Goal: Task Accomplishment & Management: Manage account settings

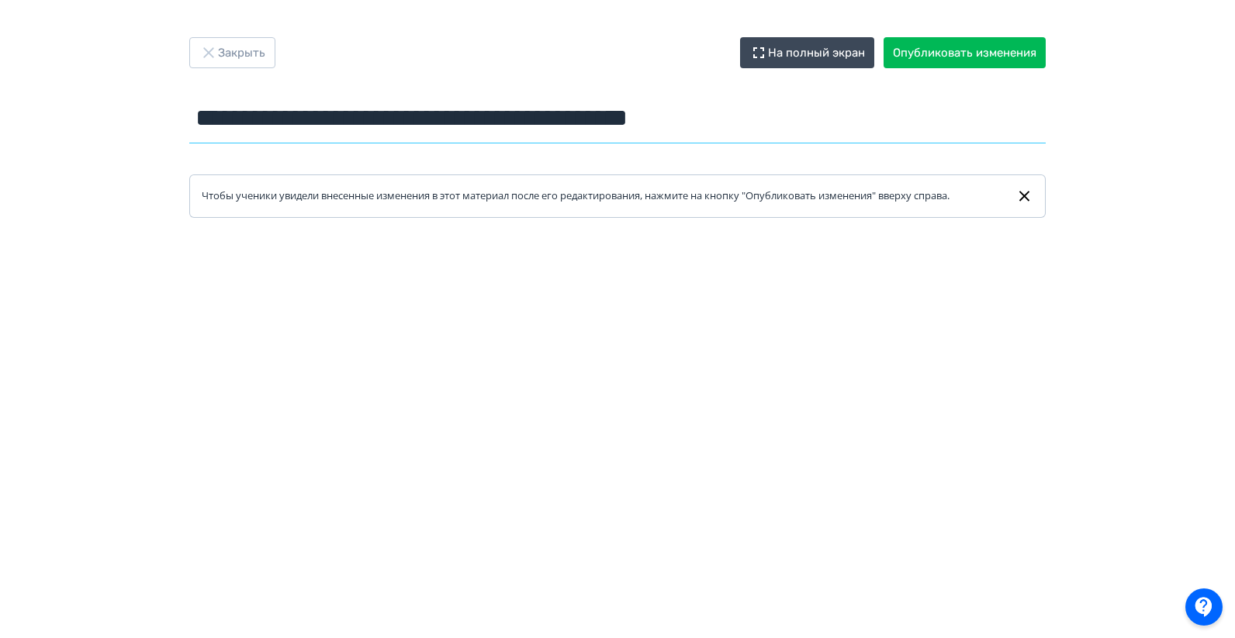
click at [450, 126] on input "**********" at bounding box center [617, 118] width 856 height 50
type input "*"
type input "*******"
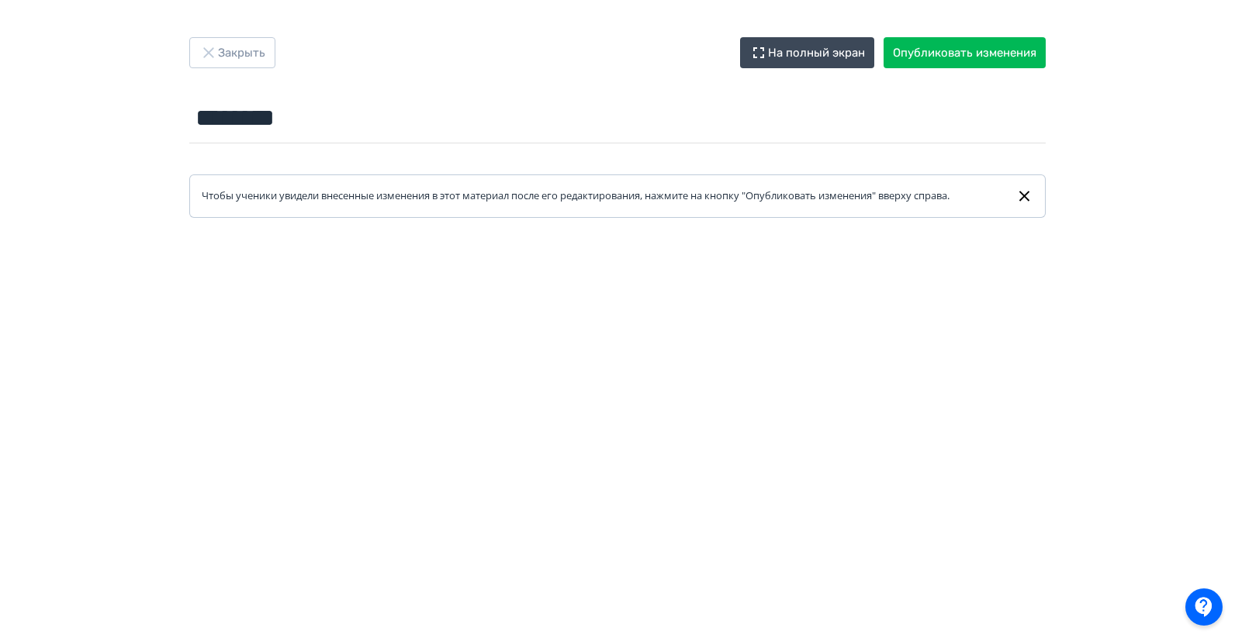
click at [1164, 112] on div "Закрыть На полный экран Опубликовать изменения ******* Название задания... Чтоб…" at bounding box center [617, 319] width 1235 height 564
click at [262, 50] on button "Закрыть" at bounding box center [232, 52] width 86 height 31
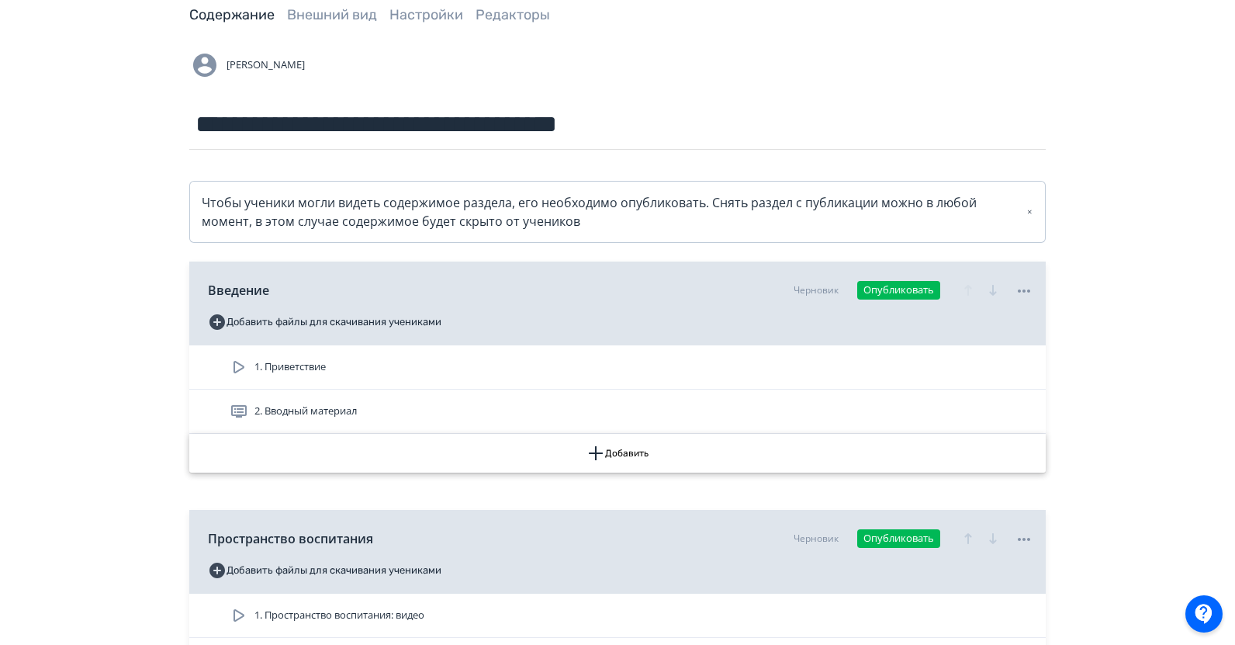
scroll to position [233, 0]
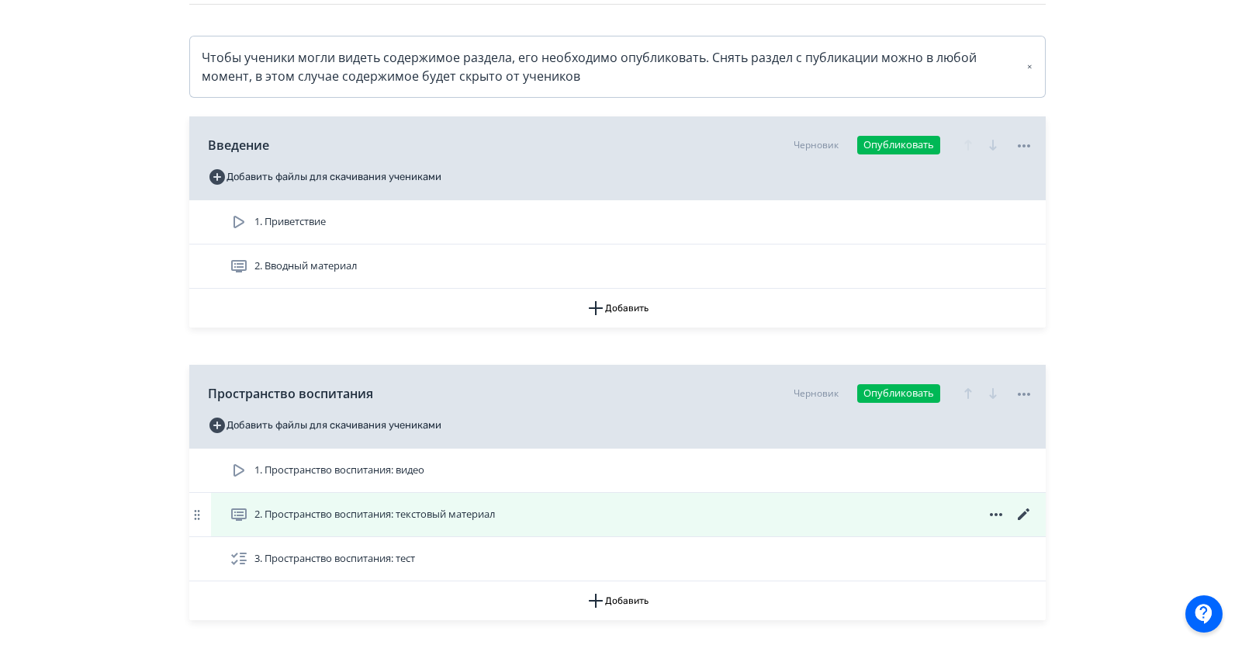
click at [1021, 511] on icon at bounding box center [1024, 514] width 19 height 19
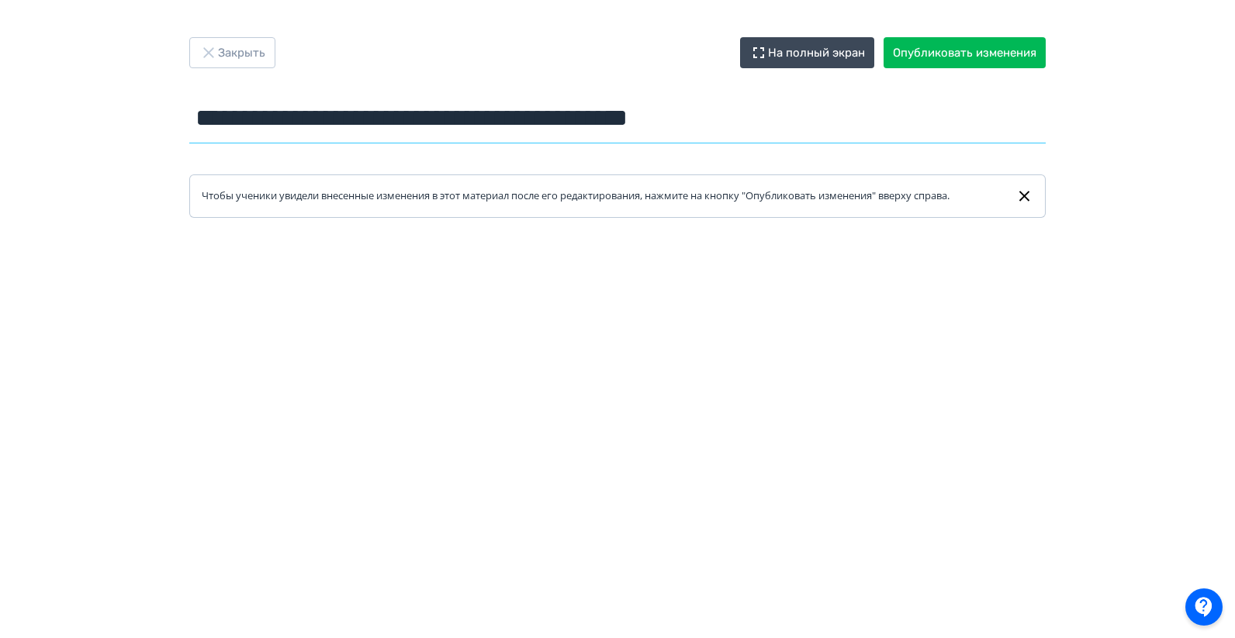
click at [446, 123] on input "**********" at bounding box center [617, 118] width 856 height 50
type input "*******"
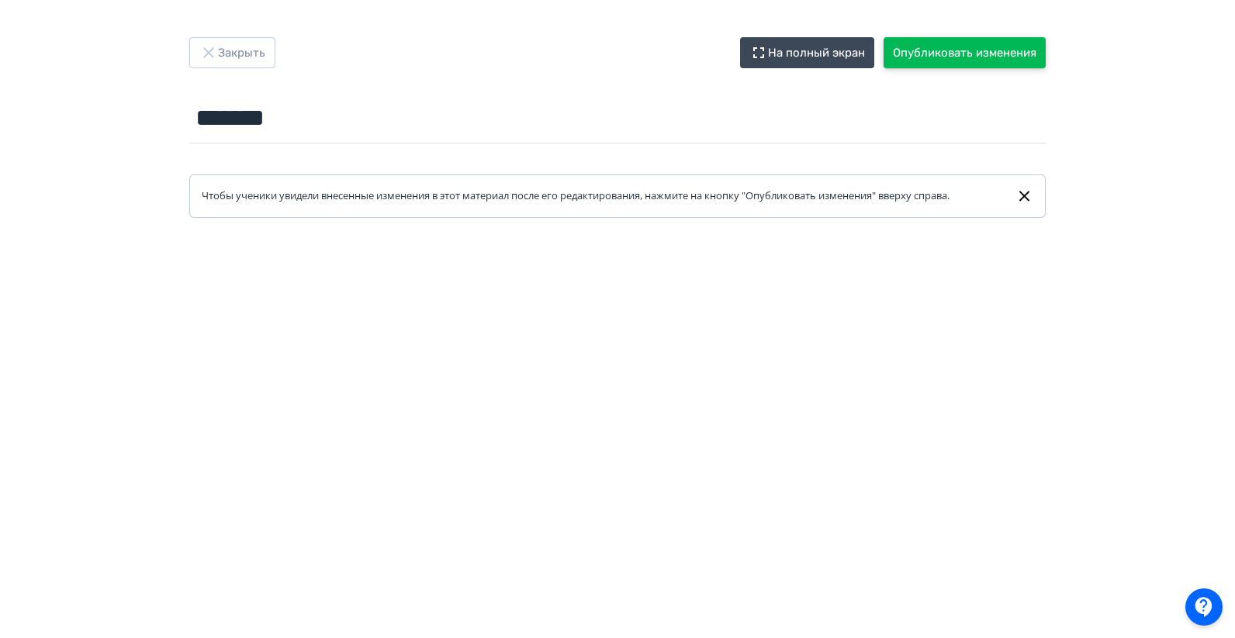
click at [956, 57] on button "Опубликовать изменения" at bounding box center [964, 52] width 162 height 31
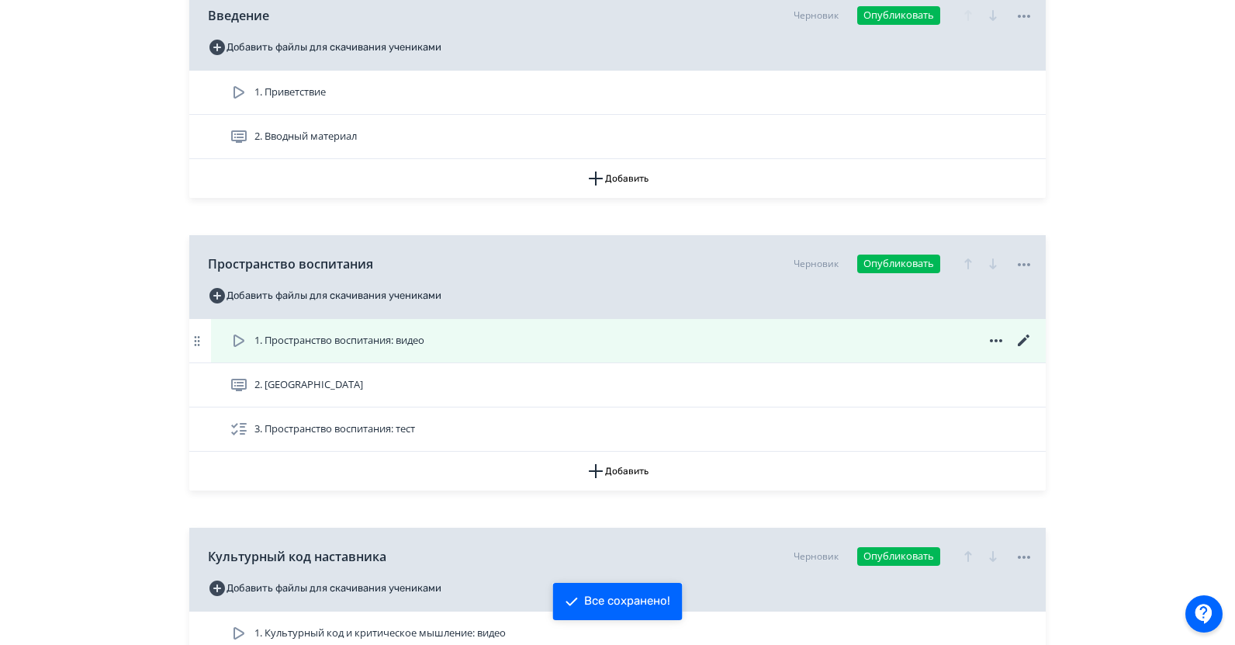
scroll to position [388, 0]
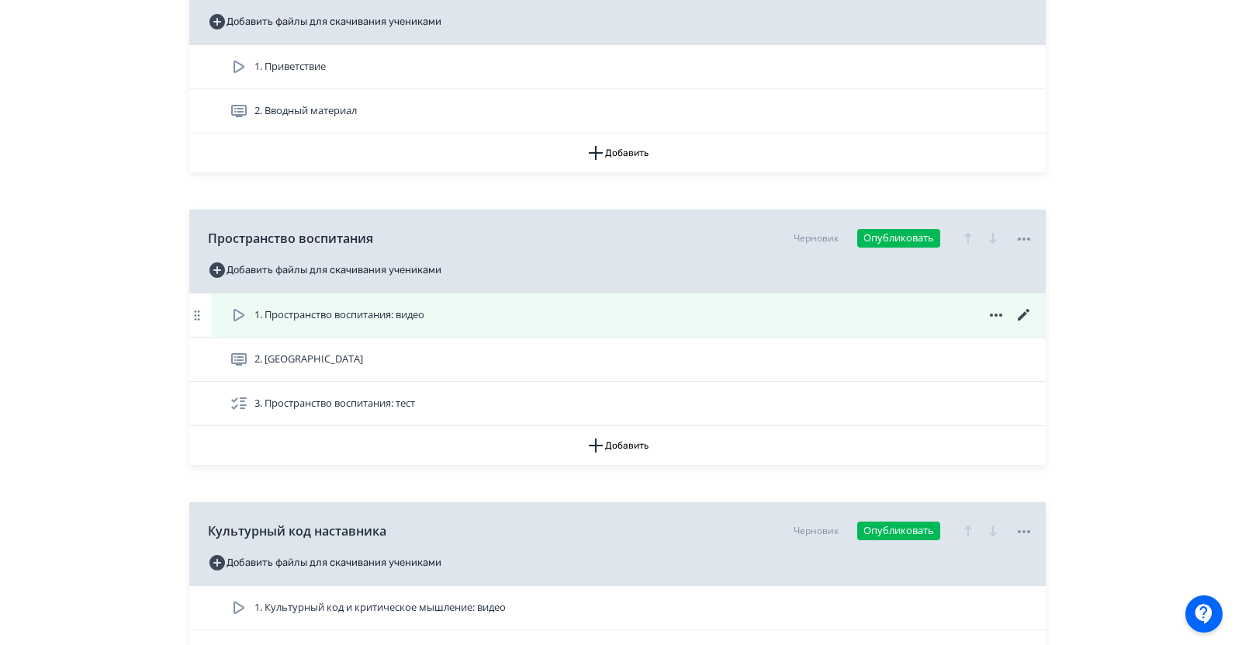
click at [1022, 316] on icon at bounding box center [1024, 315] width 12 height 12
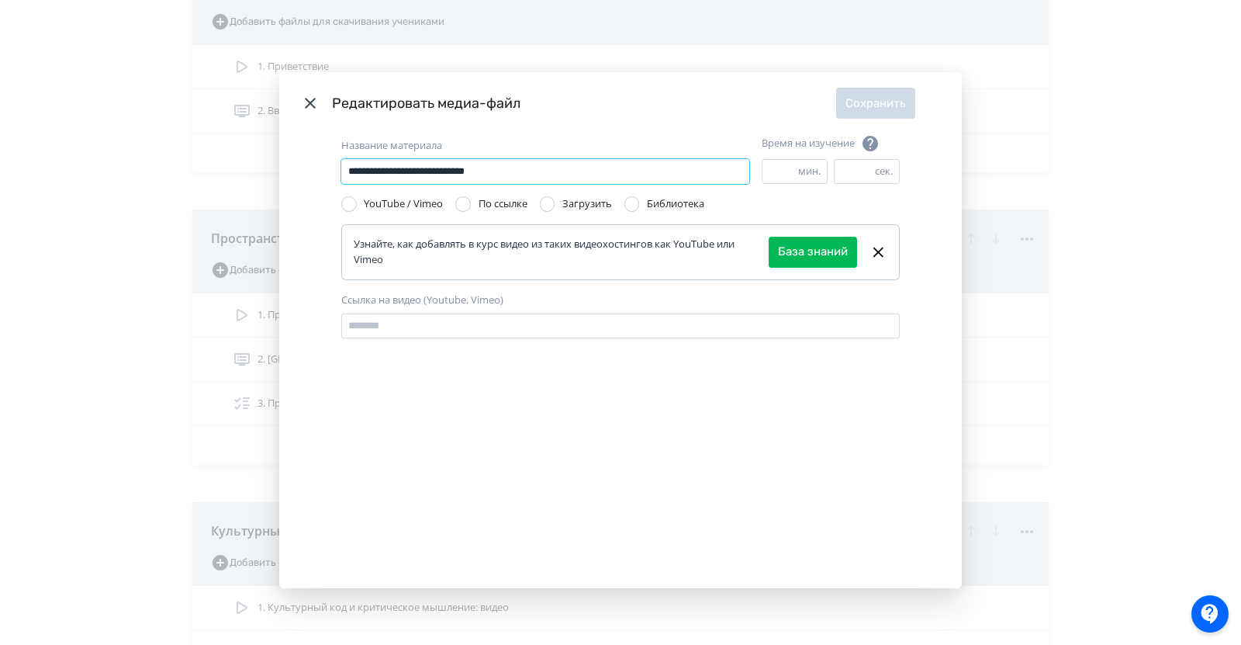
drag, startPoint x: 463, startPoint y: 170, endPoint x: 220, endPoint y: 168, distance: 242.8
click at [220, 168] on div "**********" at bounding box center [620, 322] width 1241 height 645
type input "*****"
click at [511, 132] on header "Редактировать медиа-файл Сохранить" at bounding box center [620, 103] width 683 height 62
drag, startPoint x: 1126, startPoint y: 296, endPoint x: 667, endPoint y: 70, distance: 511.0
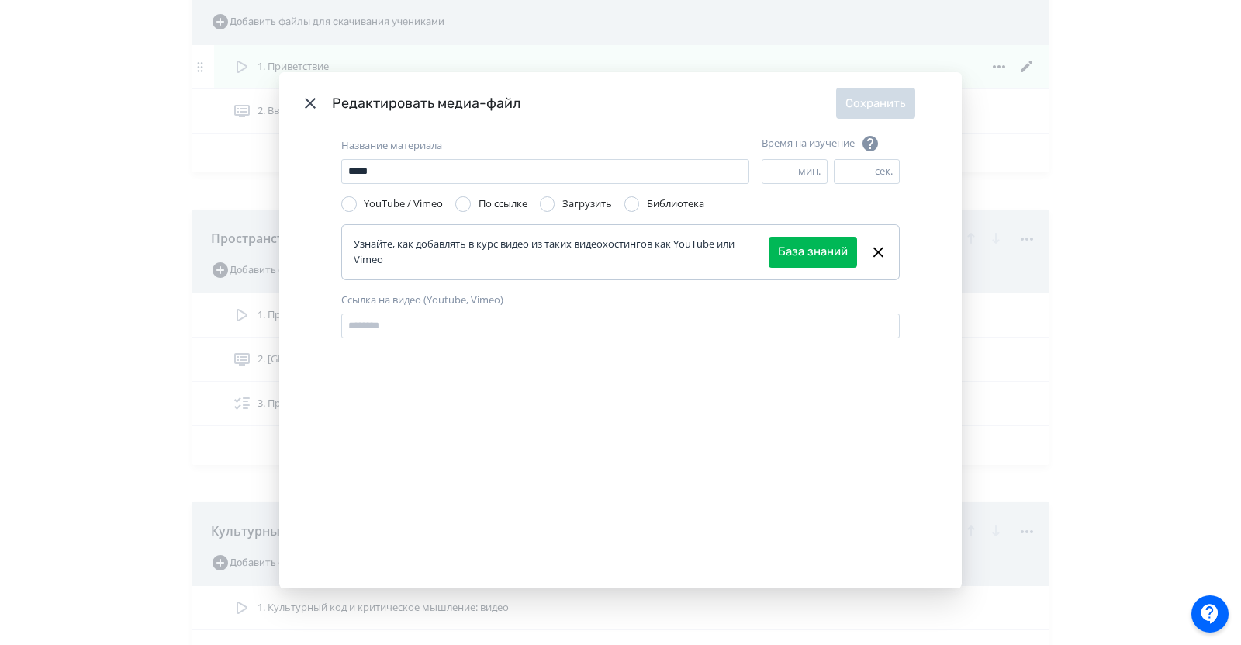
click at [1094, 287] on div "Редактировать медиа-файл Сохранить Название материала ***** Название материала …" at bounding box center [620, 322] width 1241 height 645
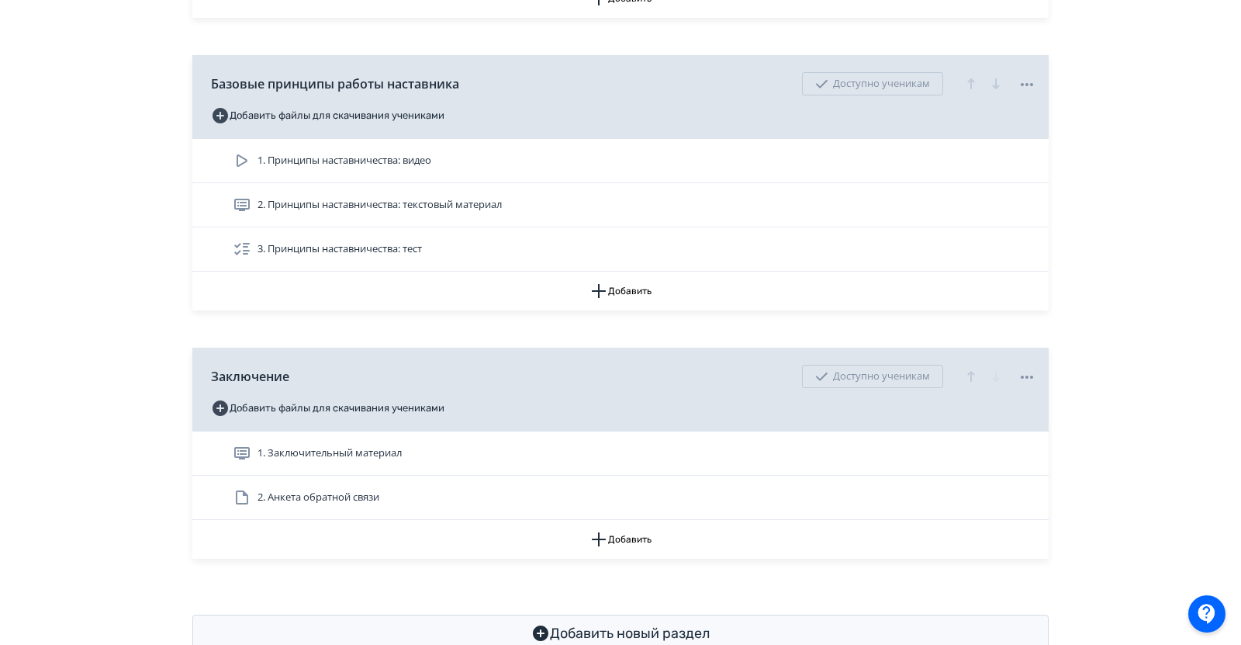
scroll to position [2249, 0]
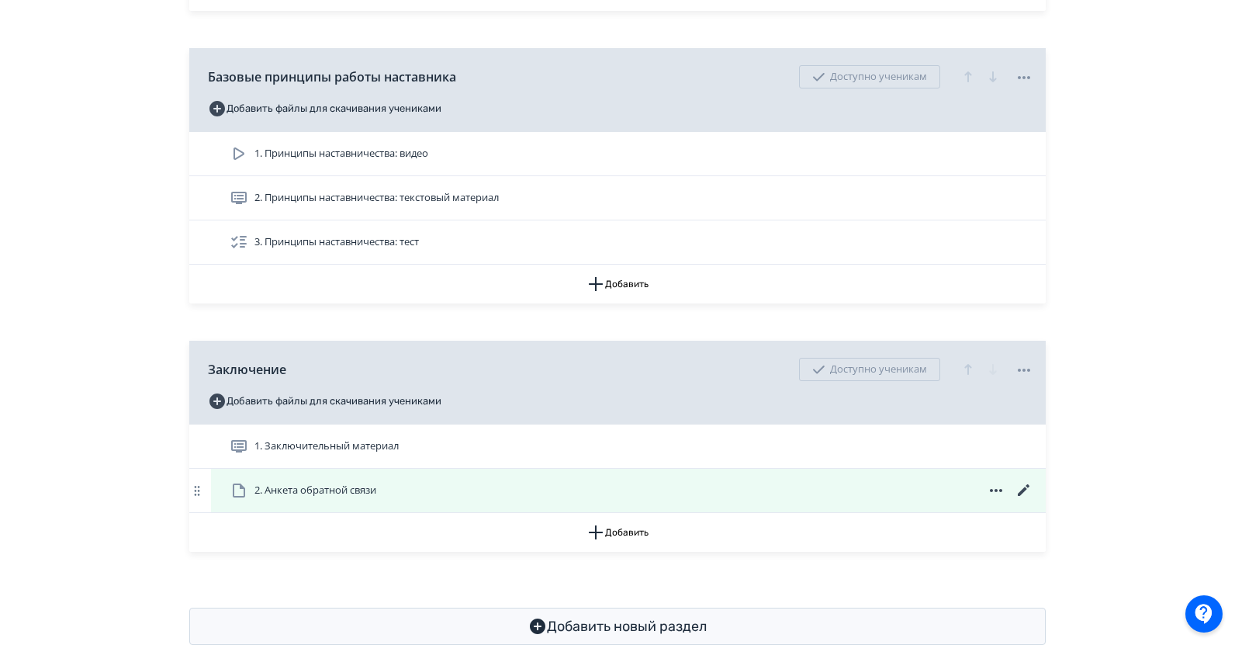
click at [995, 490] on icon at bounding box center [996, 490] width 12 height 3
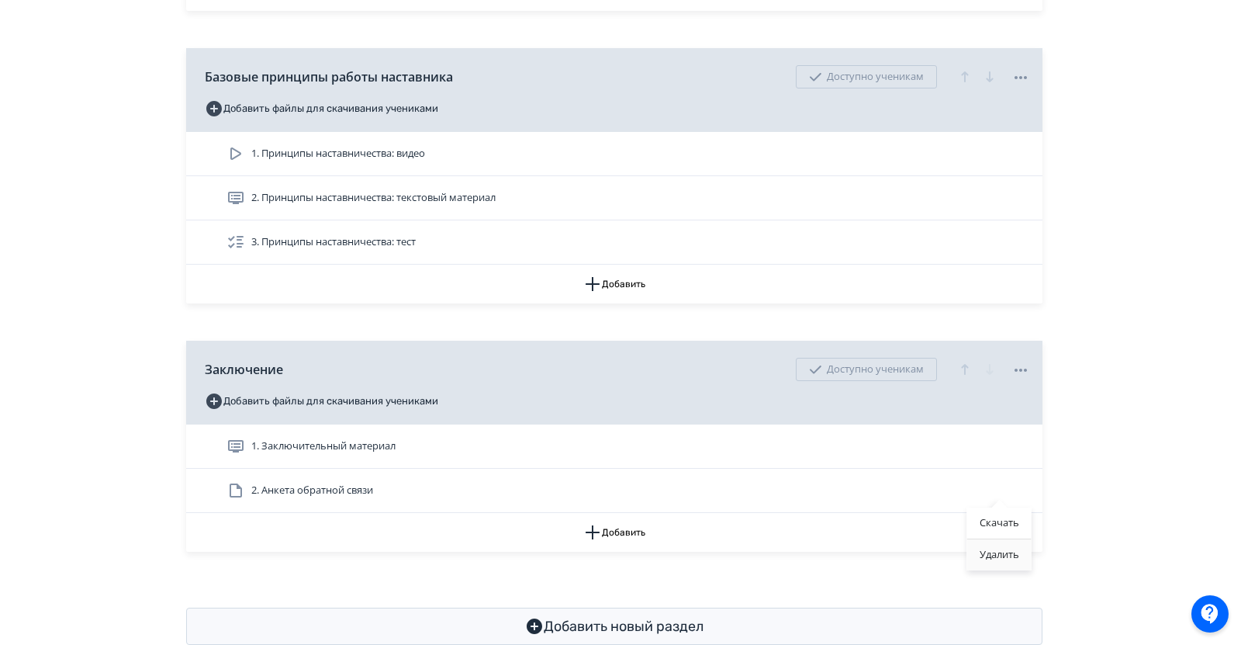
click at [1008, 552] on div "Удалить" at bounding box center [999, 554] width 64 height 31
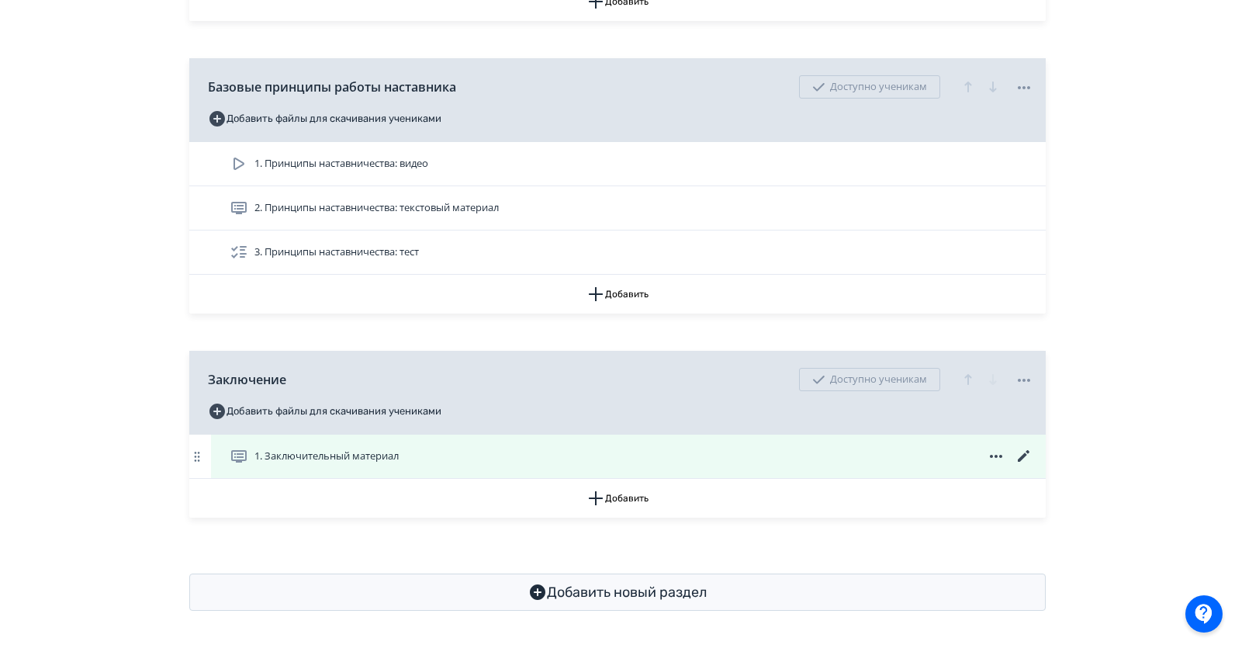
scroll to position [2242, 0]
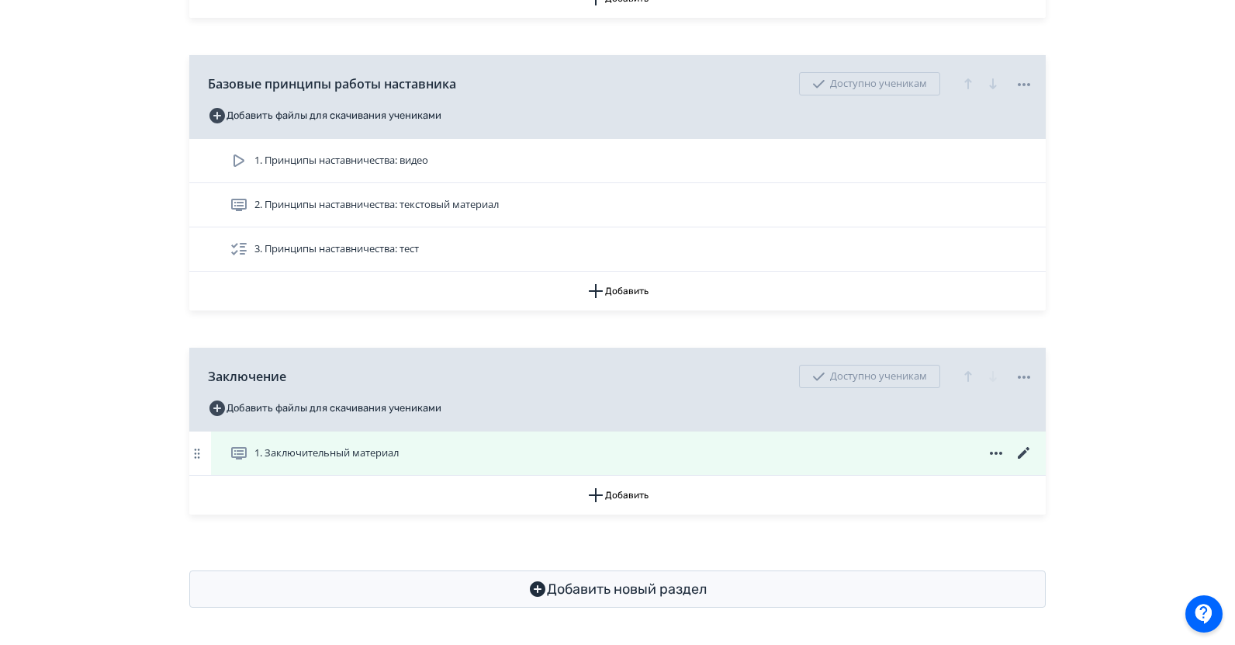
click at [344, 455] on span "1. Заключительный материал" at bounding box center [326, 453] width 144 height 16
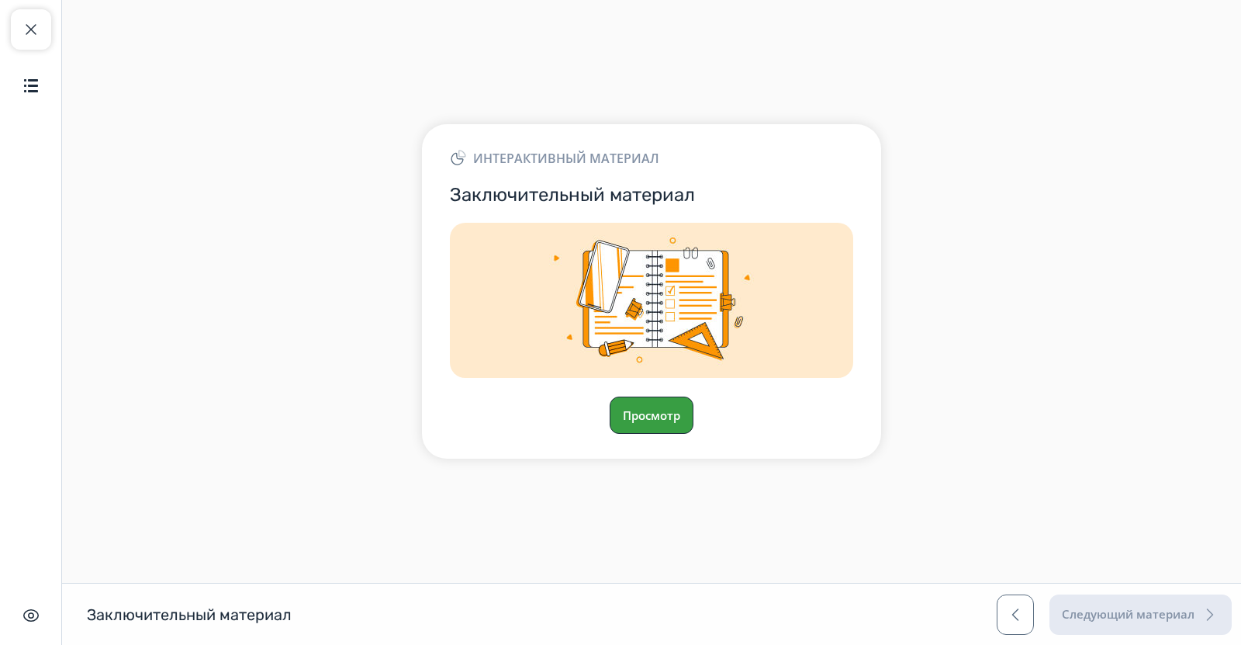
click at [638, 420] on button "Просмотр" at bounding box center [652, 414] width 84 height 37
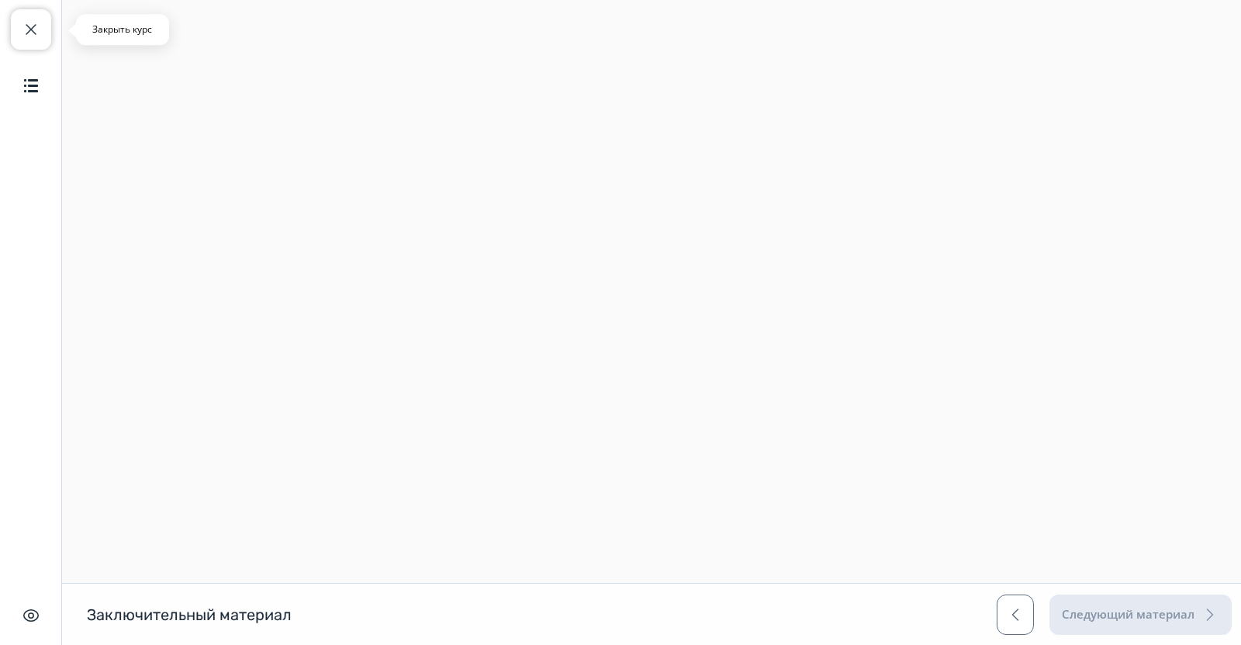
click at [22, 22] on span "button" at bounding box center [31, 29] width 19 height 19
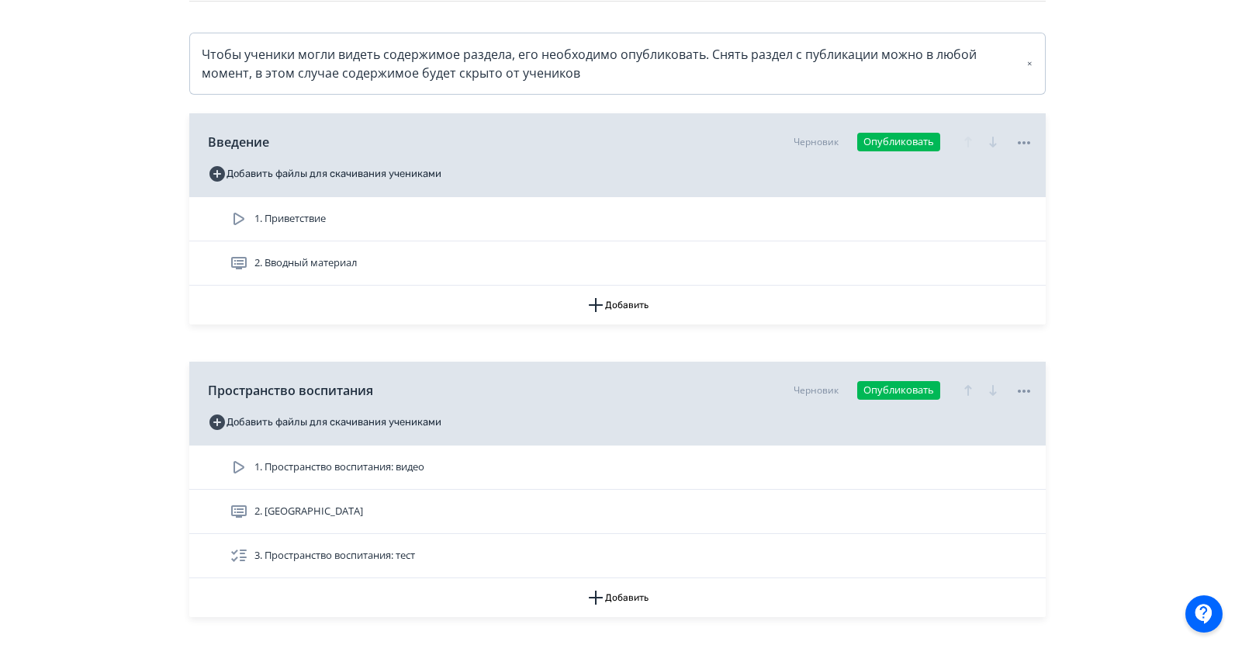
scroll to position [233, 0]
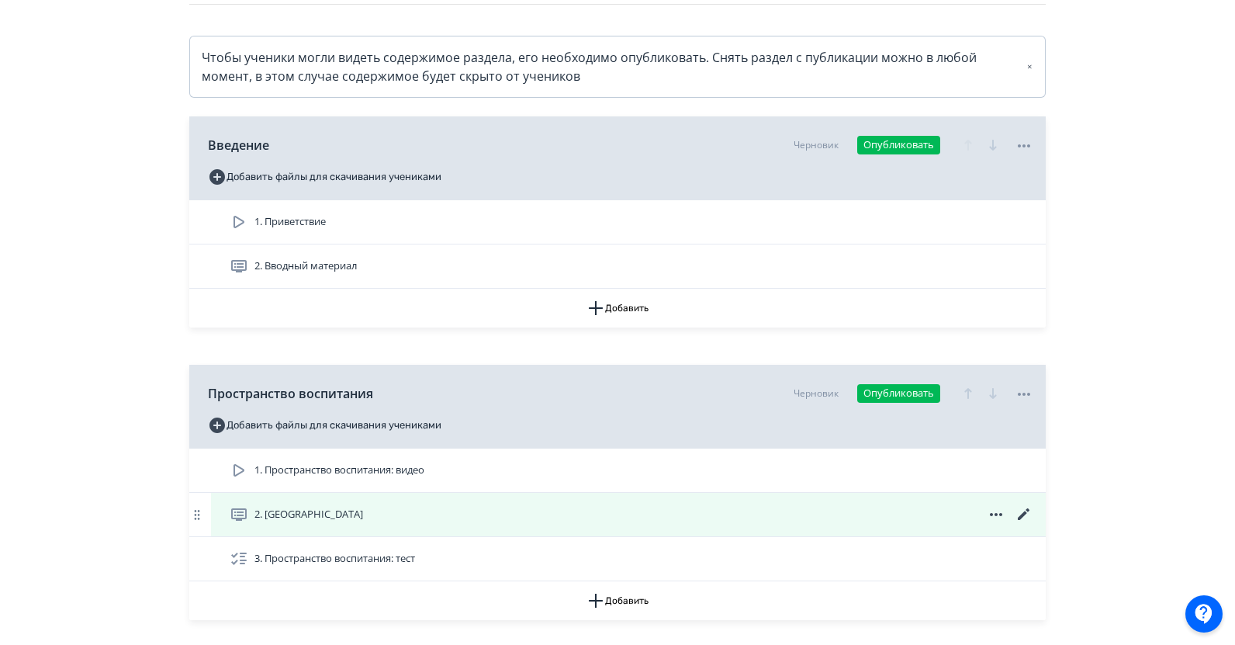
click at [665, 513] on div "2. [GEOGRAPHIC_DATA]" at bounding box center [632, 514] width 804 height 19
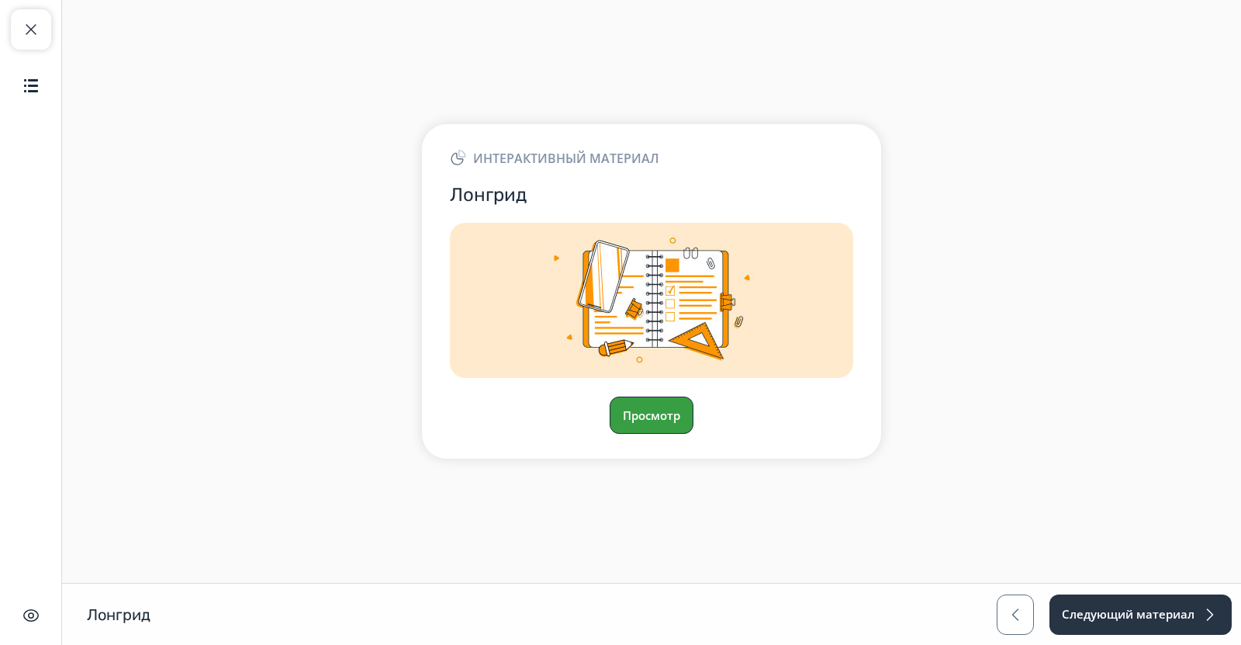
click at [662, 428] on button "Просмотр" at bounding box center [652, 414] width 84 height 37
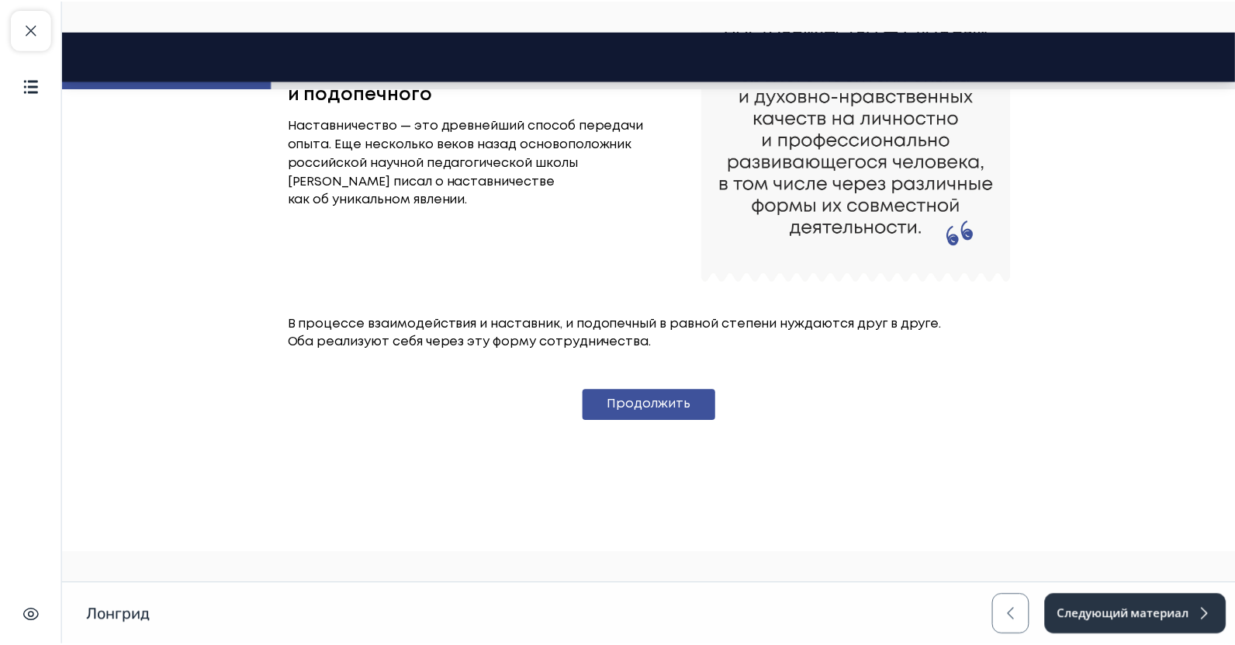
scroll to position [547, 0]
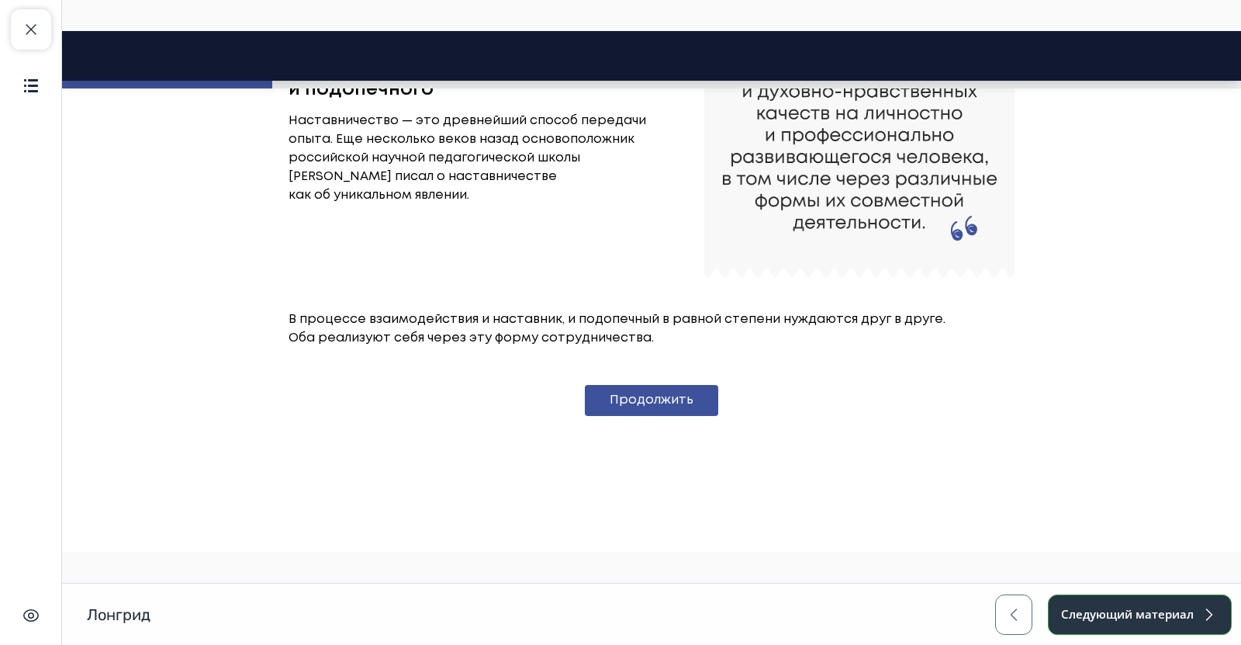
click at [1146, 615] on button "Следующий материал" at bounding box center [1140, 614] width 184 height 40
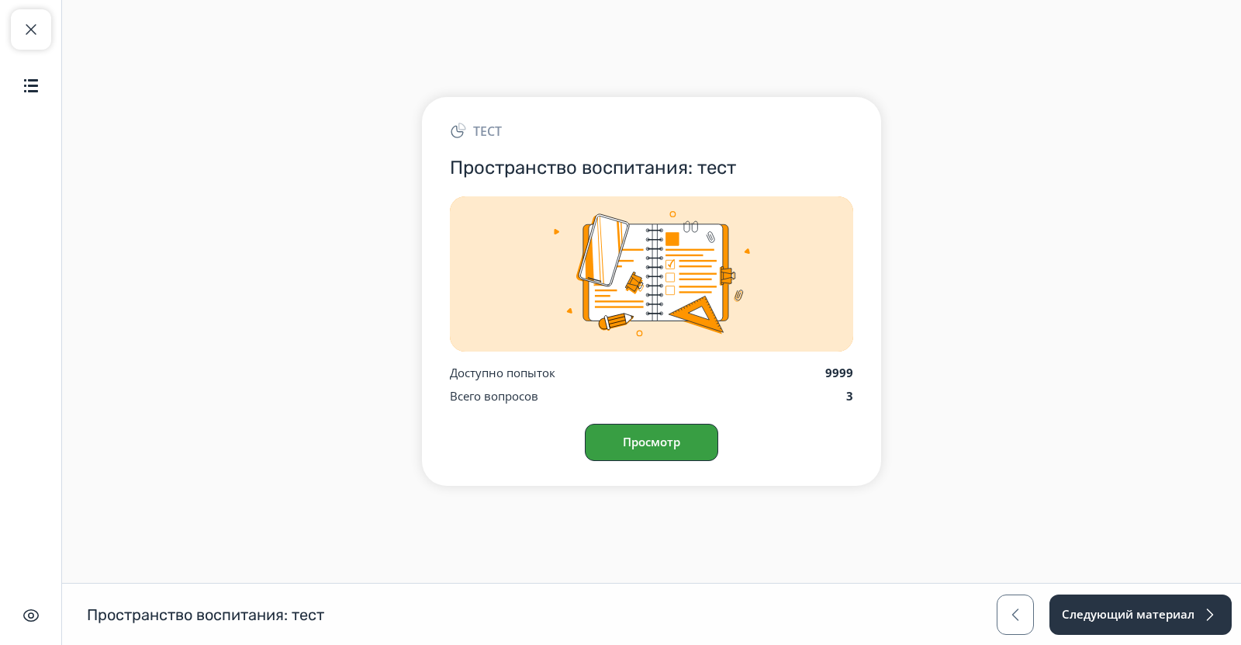
click at [675, 448] on button "Просмотр" at bounding box center [651, 442] width 133 height 37
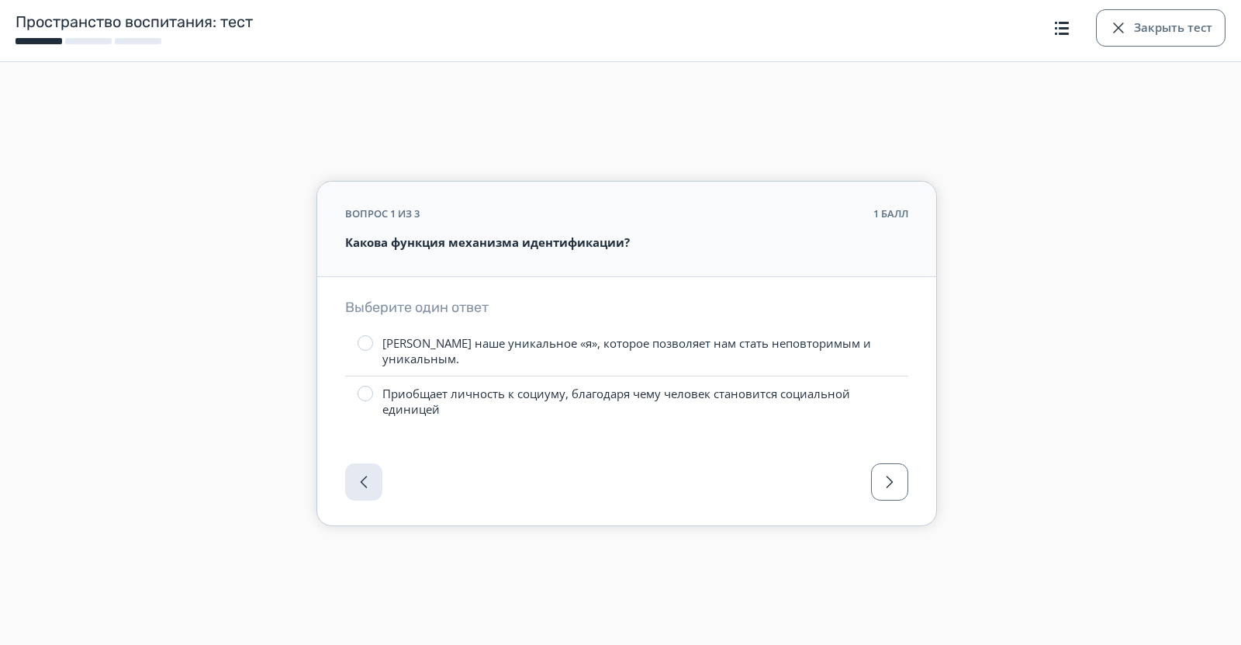
click at [509, 387] on div "Приобщает личность к социуму, благодаря чему человек становится социальной един…" at bounding box center [638, 401] width 513 height 31
click at [93, 48] on header "Пространство воспитания: тест Пространство воспитания: тест Закрыть тест" at bounding box center [620, 31] width 1241 height 62
click at [1146, 15] on button "Закрыть тест" at bounding box center [1161, 27] width 130 height 37
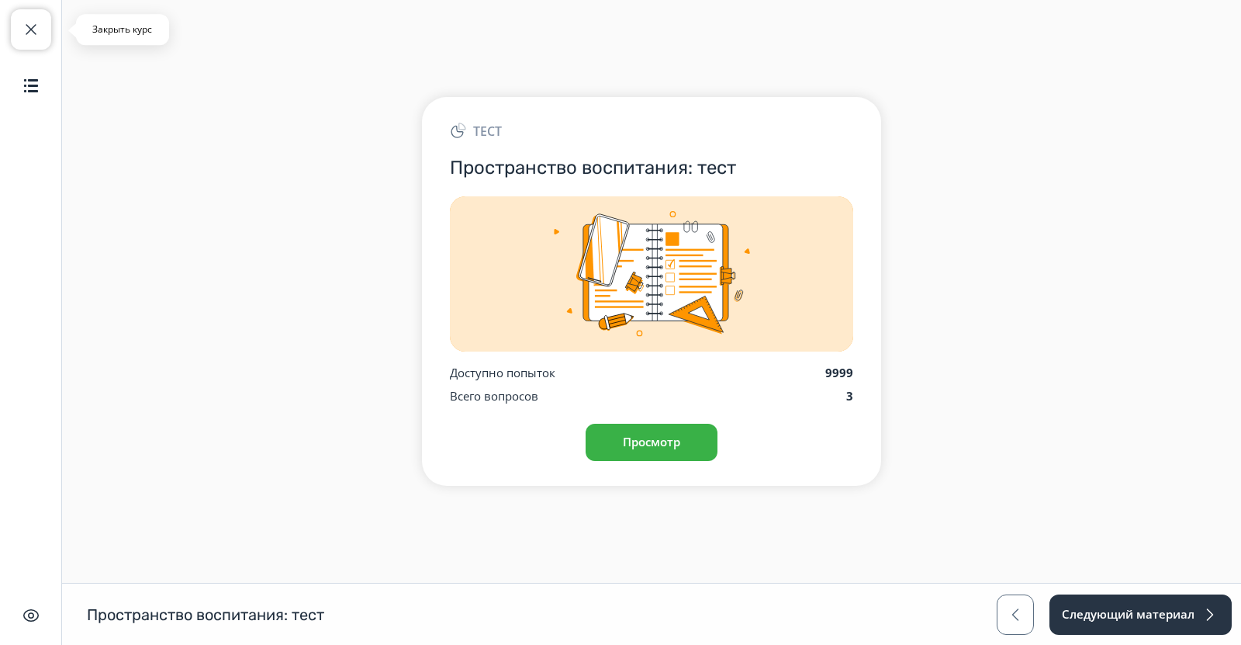
click at [22, 17] on button "Закрыть курс" at bounding box center [31, 29] width 40 height 40
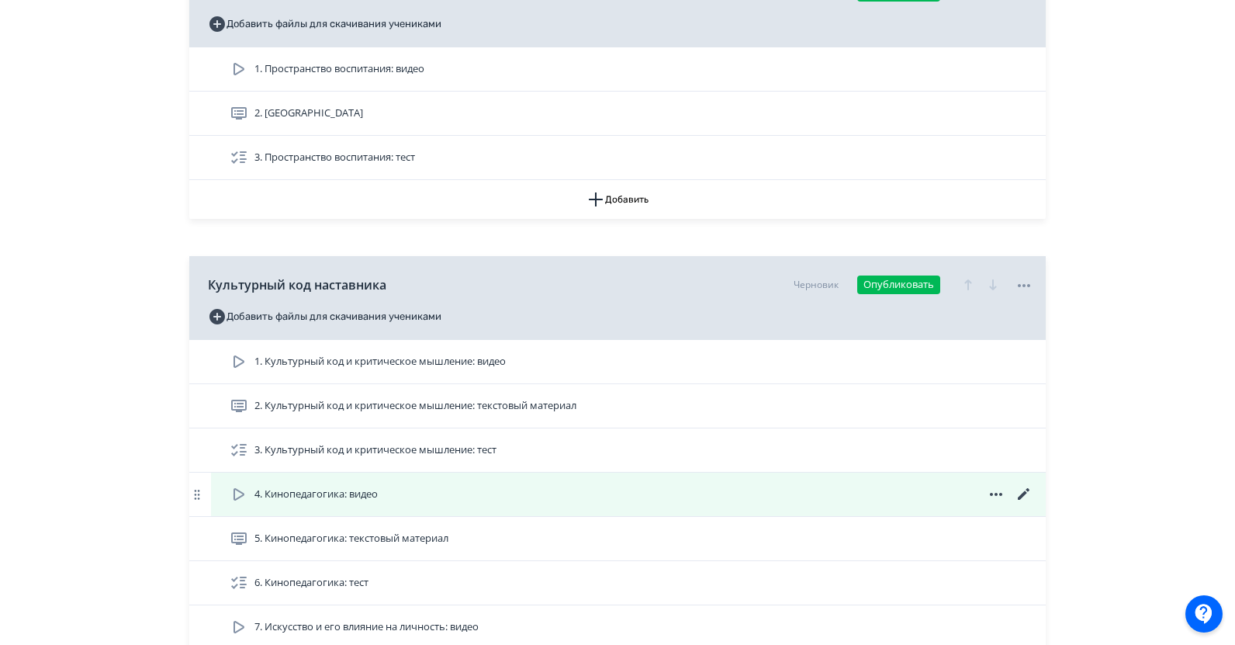
scroll to position [698, 0]
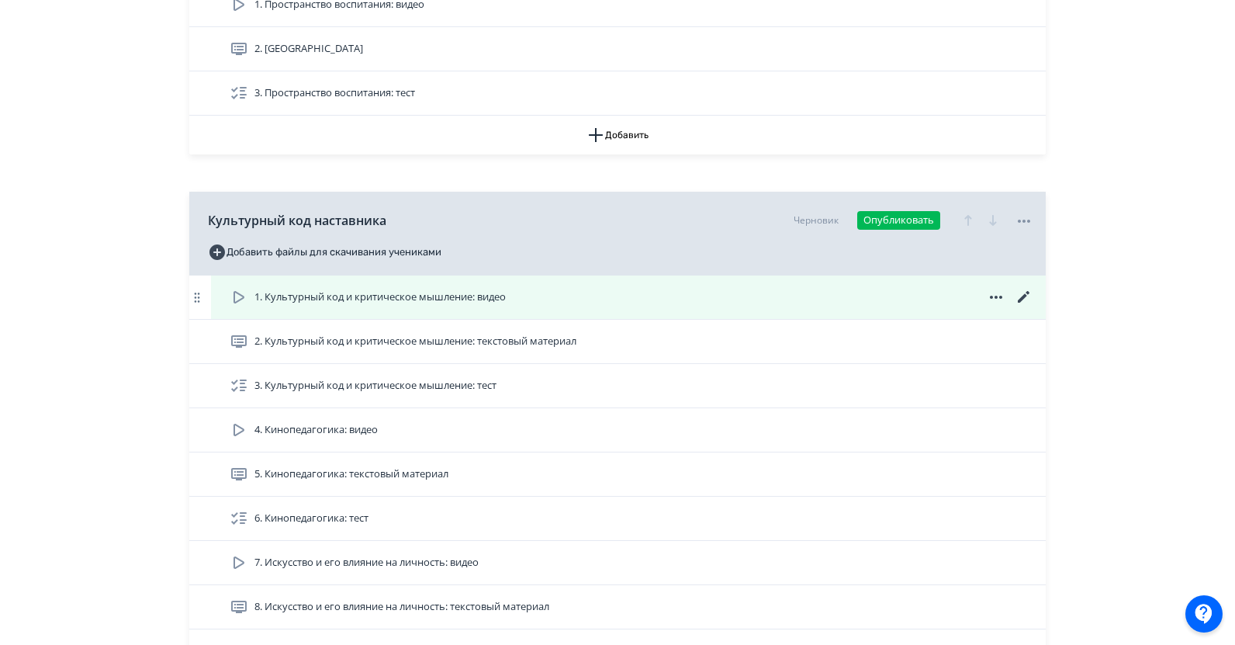
click at [359, 299] on span "1. Культурный код и критическое мышление: видео" at bounding box center [379, 297] width 251 height 16
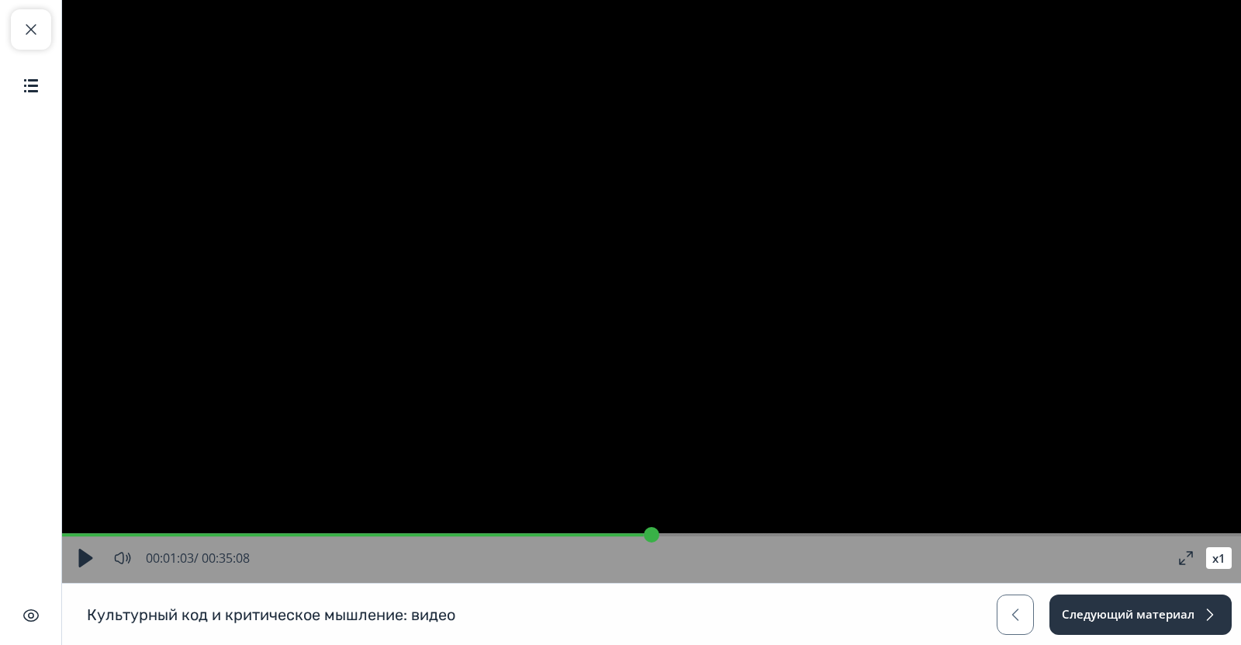
click at [103, 532] on input "range" at bounding box center [651, 535] width 1179 height 16
click at [82, 557] on button "button" at bounding box center [85, 558] width 28 height 28
click at [133, 535] on input "range" at bounding box center [651, 535] width 1179 height 16
click at [84, 562] on button "button" at bounding box center [85, 558] width 28 height 28
type input "*"
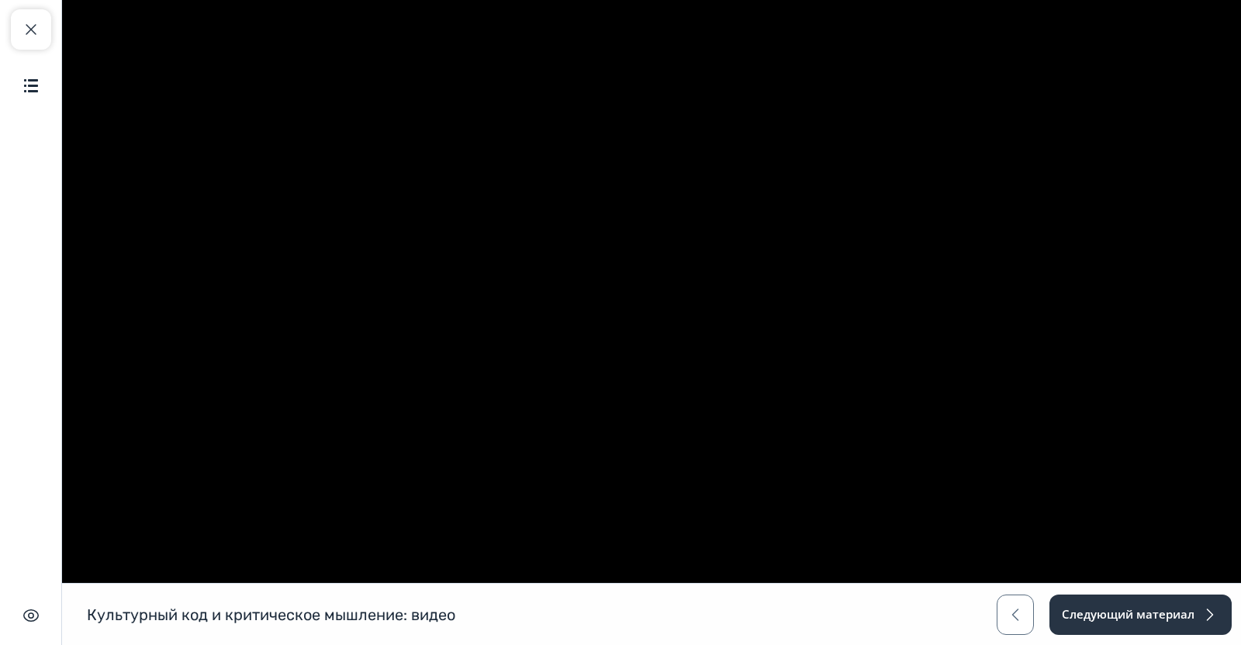
type input "*"
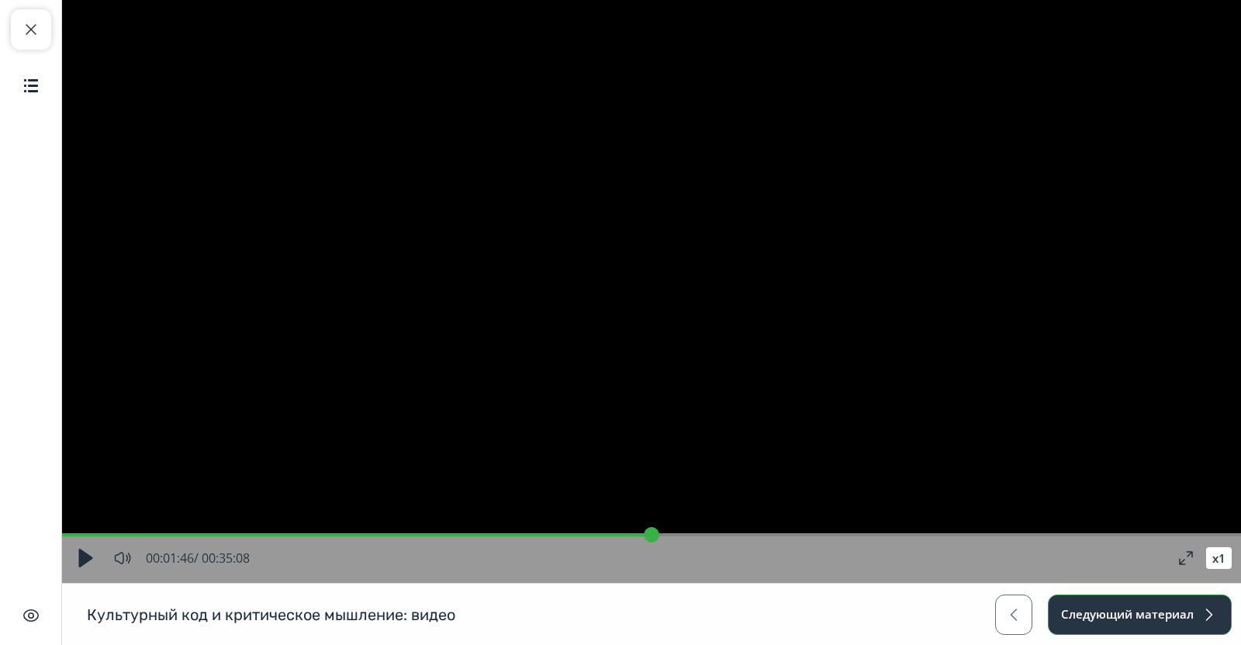
click at [1127, 615] on button "Следующий материал" at bounding box center [1140, 614] width 184 height 40
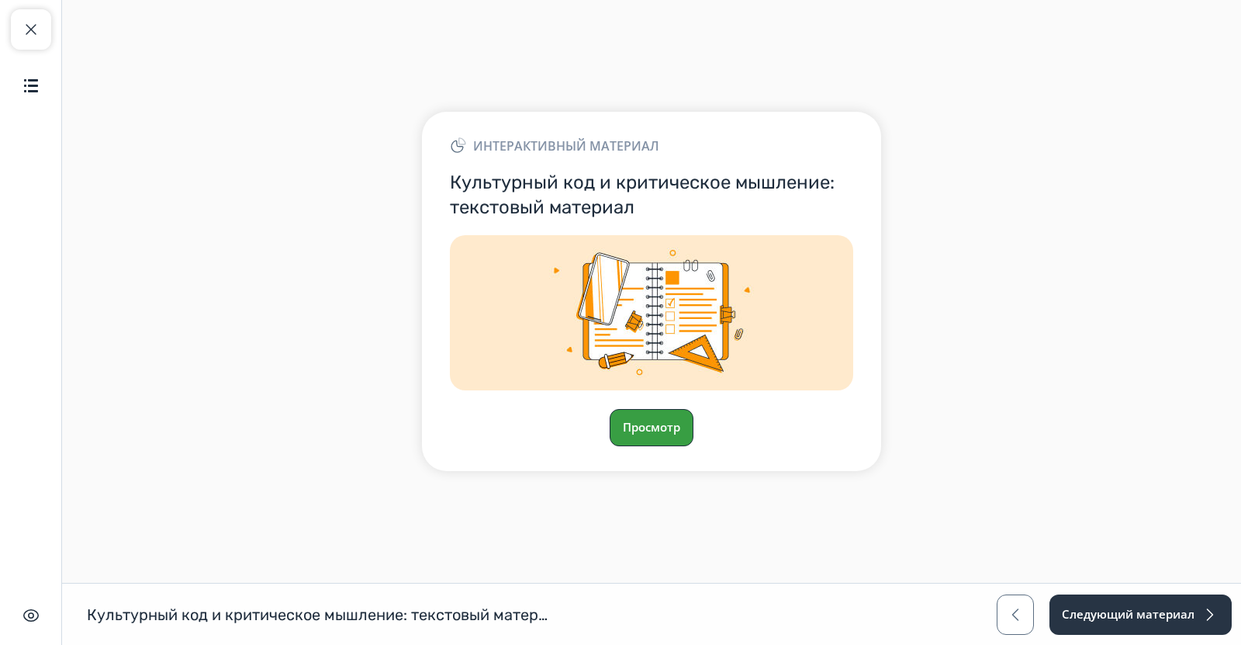
click at [678, 434] on button "Просмотр" at bounding box center [652, 427] width 84 height 37
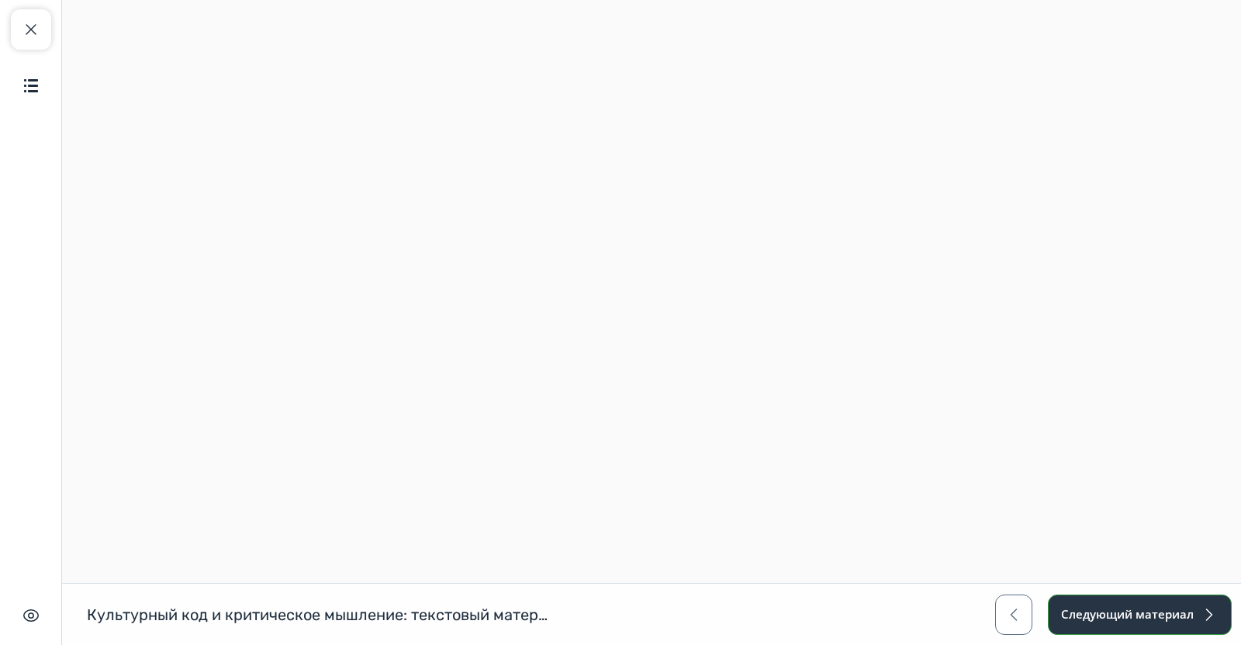
click at [1114, 616] on button "Следующий материал" at bounding box center [1140, 614] width 184 height 40
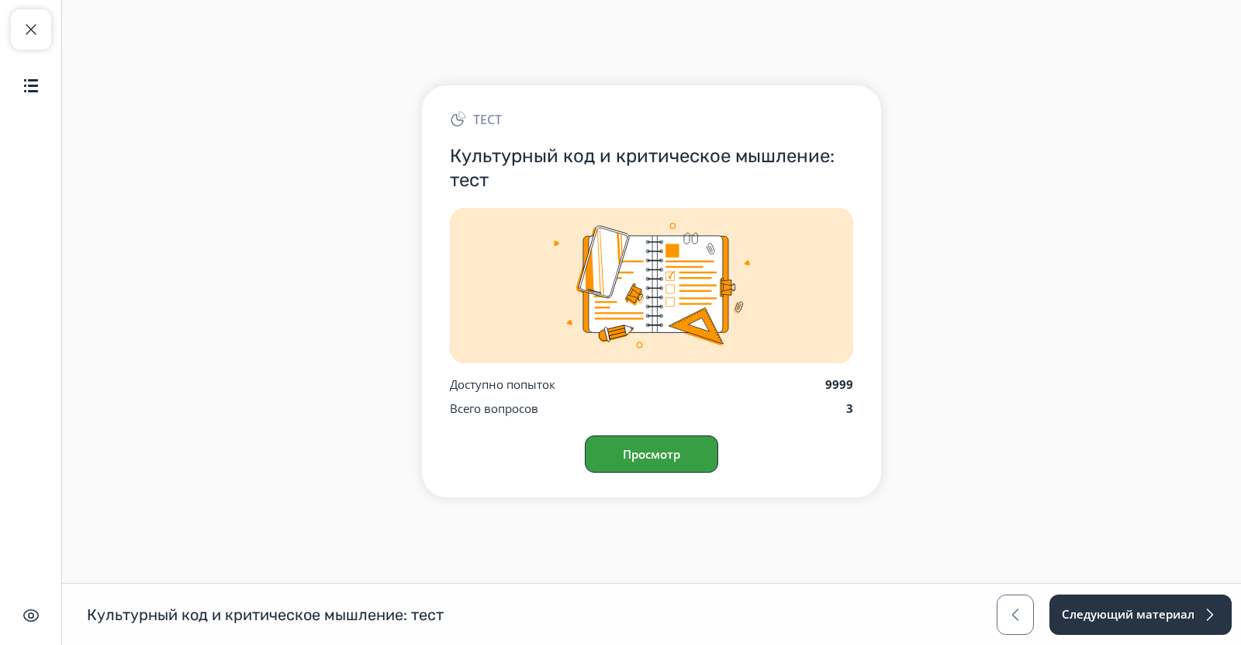
click at [663, 449] on button "Просмотр" at bounding box center [651, 453] width 133 height 37
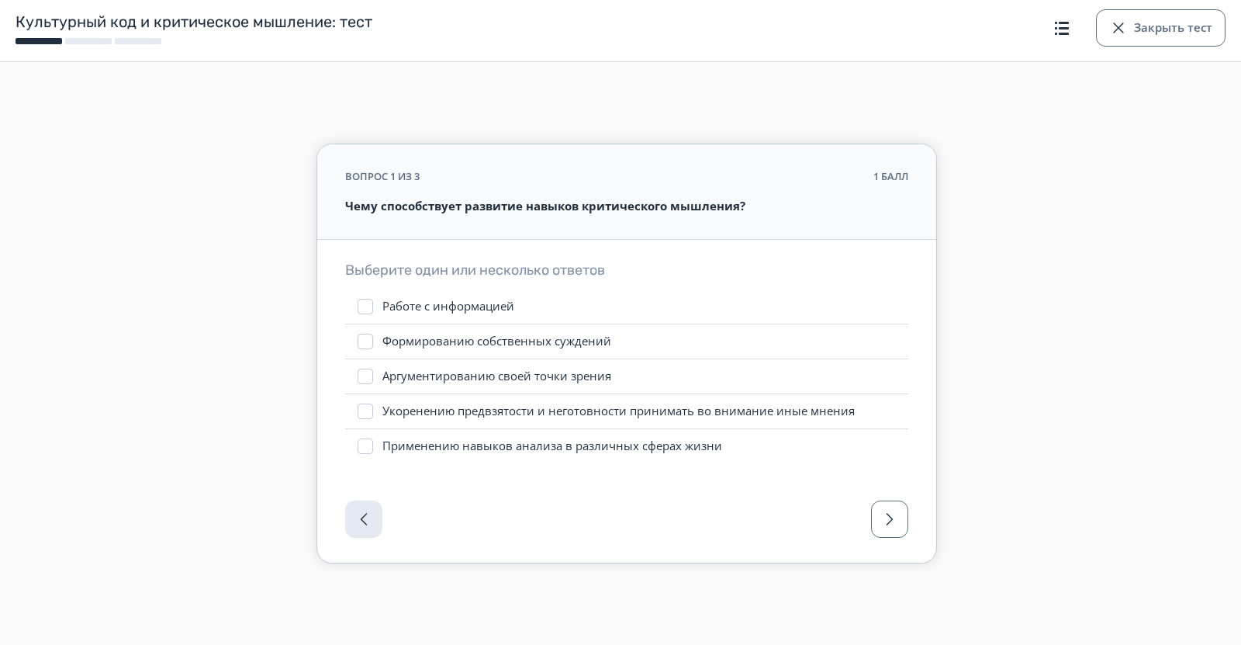
click at [526, 367] on label "Аргументированию своей точки зрения" at bounding box center [626, 376] width 563 height 34
click at [516, 451] on div "Применению навыков анализа в различных сферах жизни" at bounding box center [552, 446] width 340 height 16
click at [425, 303] on div "Работе с информацией" at bounding box center [448, 307] width 132 height 16
click at [892, 538] on div at bounding box center [626, 524] width 619 height 78
click at [887, 531] on button "button" at bounding box center [889, 518] width 37 height 37
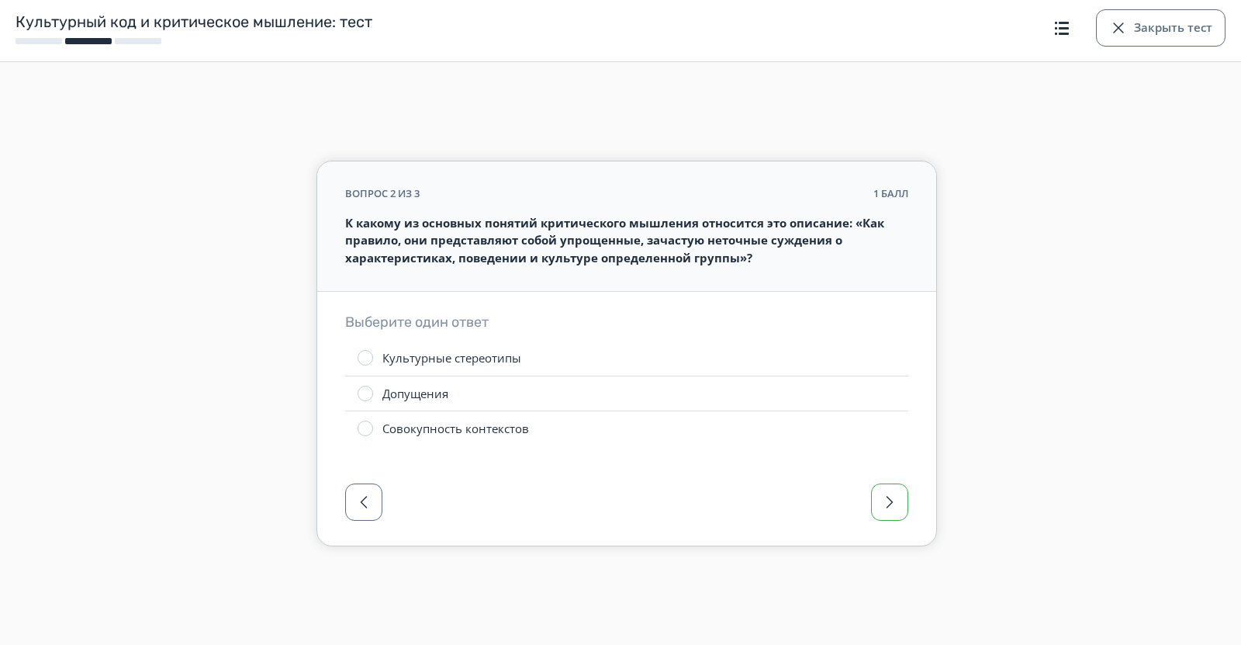
click at [887, 531] on div at bounding box center [626, 507] width 619 height 78
click at [888, 531] on div at bounding box center [626, 507] width 619 height 78
click at [394, 365] on div "Культурные стереотипы" at bounding box center [451, 358] width 139 height 16
click at [886, 497] on span "button" at bounding box center [889, 502] width 19 height 19
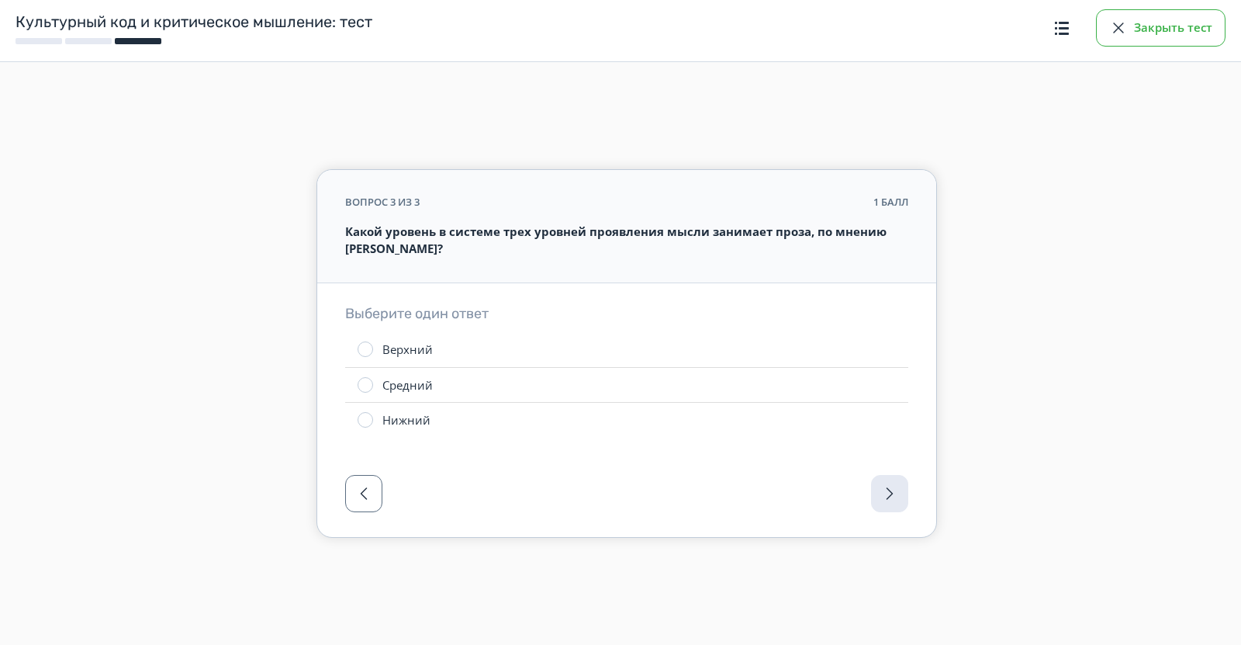
click at [1123, 22] on div "button" at bounding box center [1118, 28] width 19 height 19
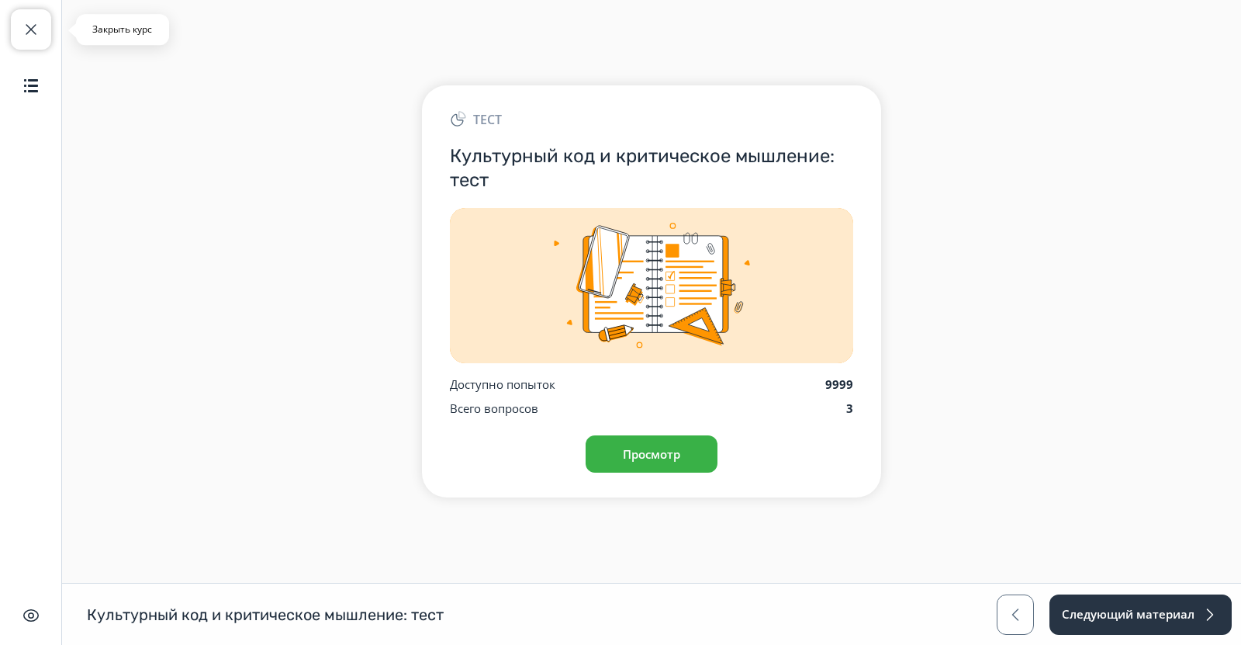
click at [31, 26] on span "button" at bounding box center [31, 29] width 19 height 19
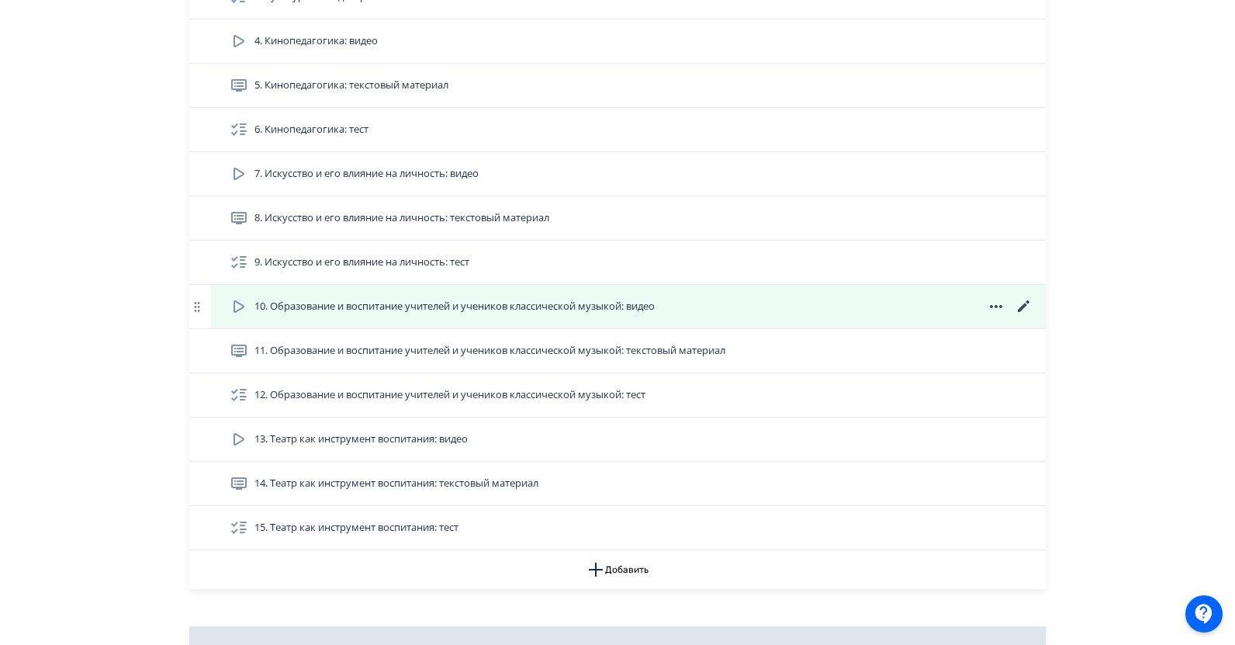
scroll to position [1164, 0]
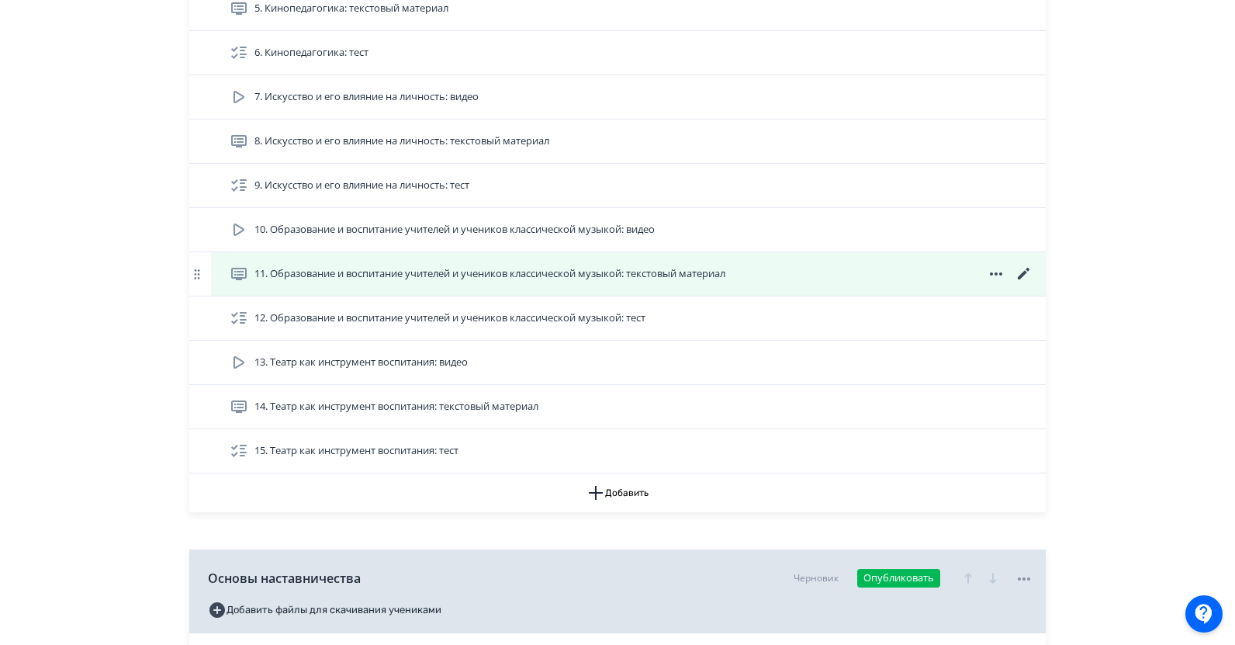
click at [1022, 278] on icon at bounding box center [1024, 274] width 19 height 19
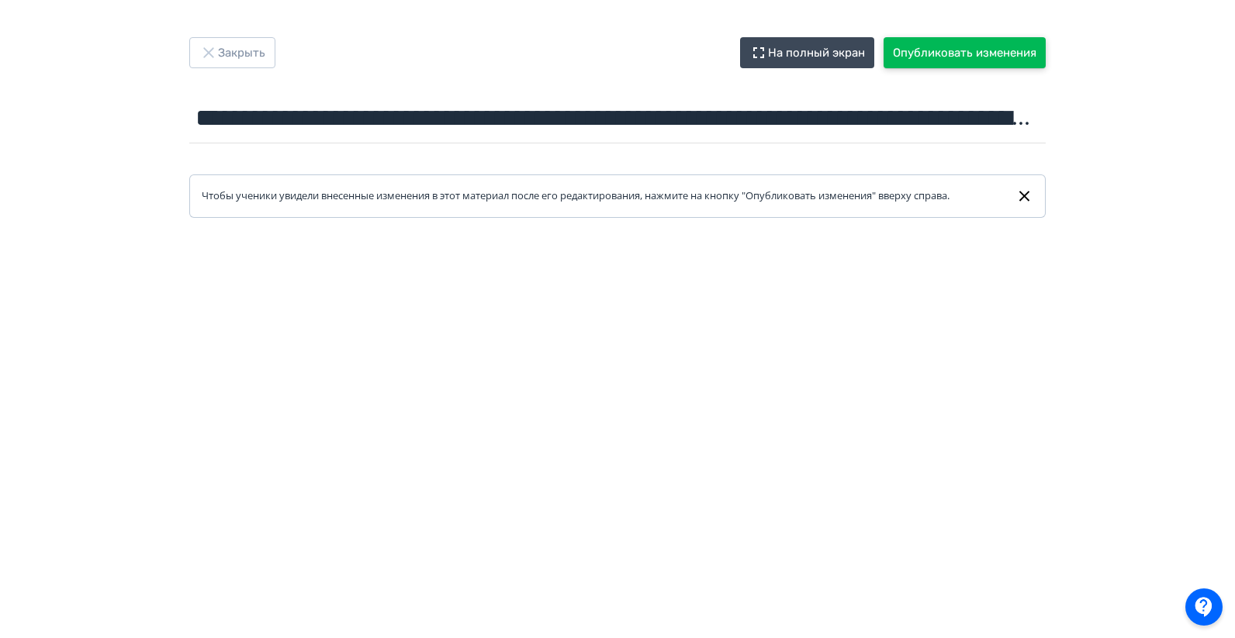
click at [918, 50] on button "Опубликовать изменения" at bounding box center [964, 52] width 162 height 31
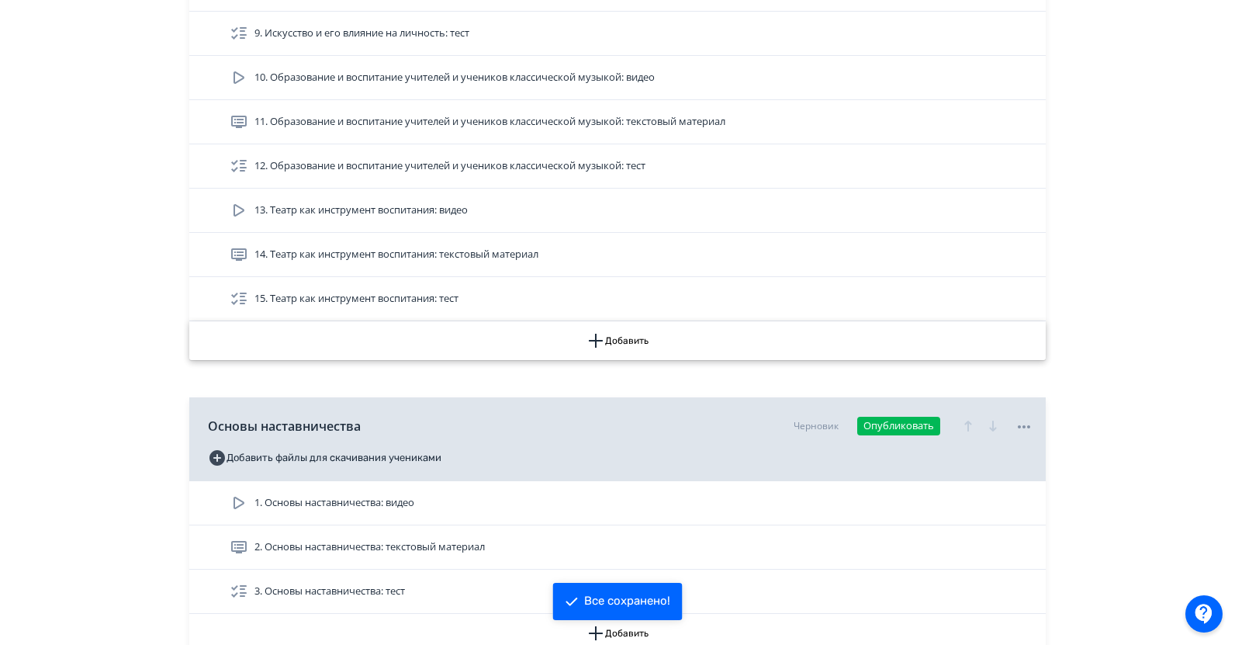
scroll to position [1319, 0]
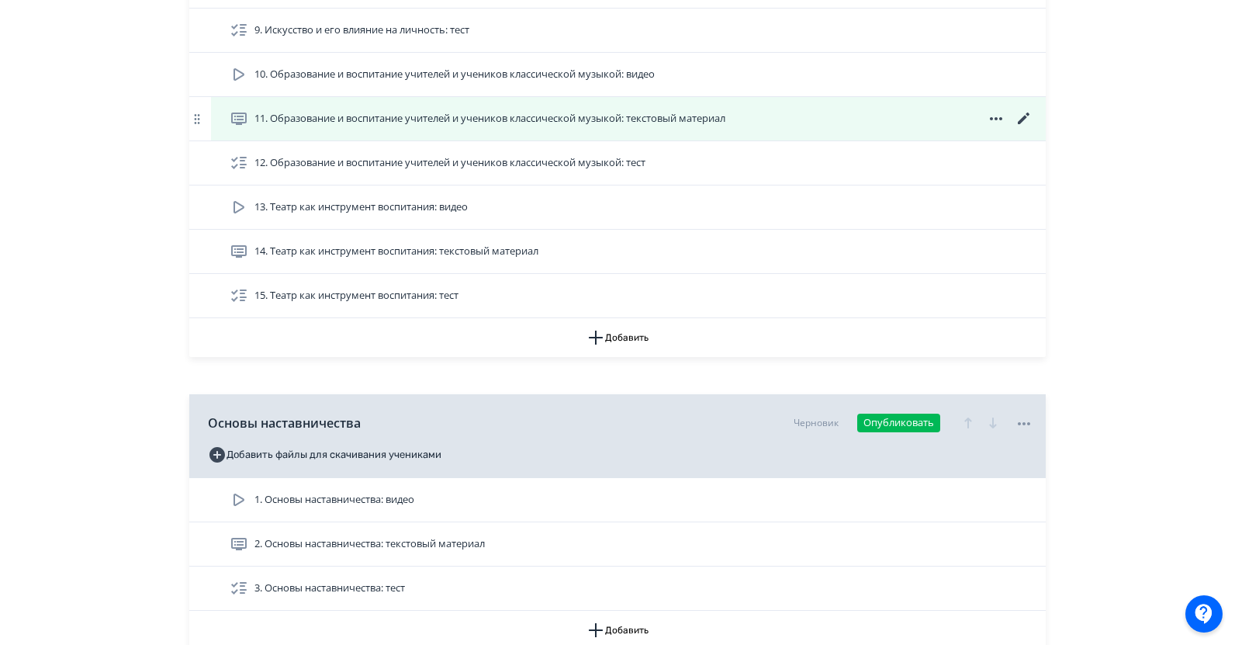
click at [571, 122] on span "11. Образование и воспитание учителей и учеников классической музыкой: текстовы…" at bounding box center [489, 119] width 471 height 16
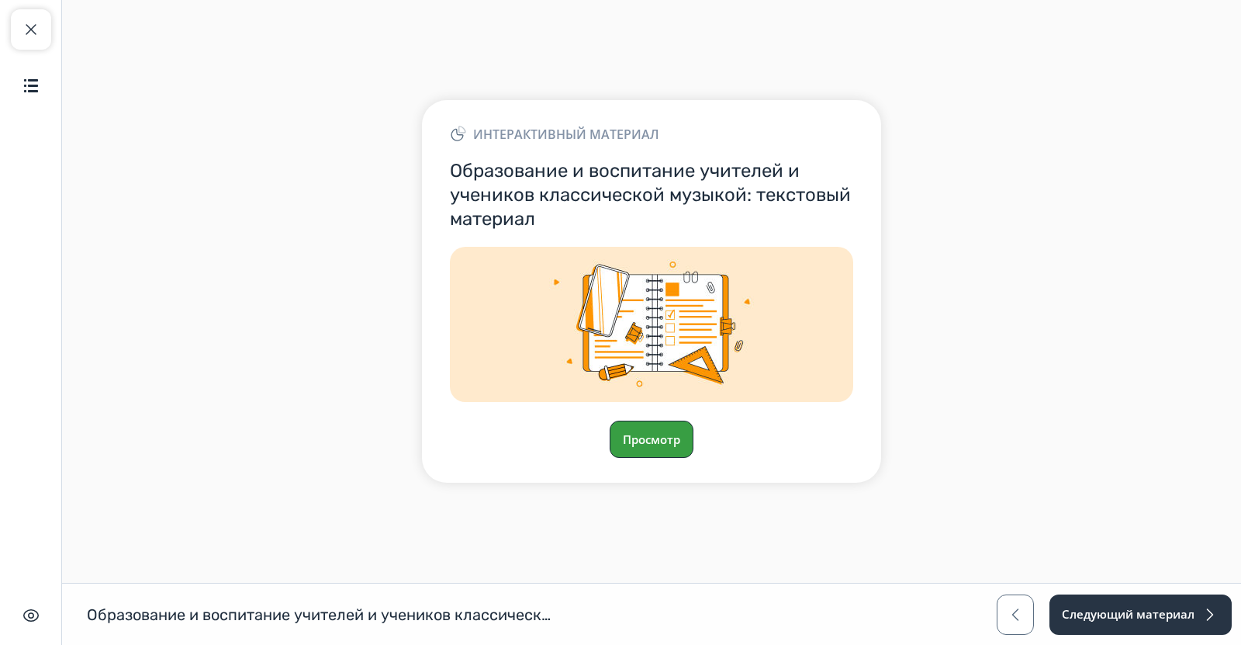
click at [653, 434] on button "Просмотр" at bounding box center [652, 438] width 84 height 37
